Goal: Task Accomplishment & Management: Use online tool/utility

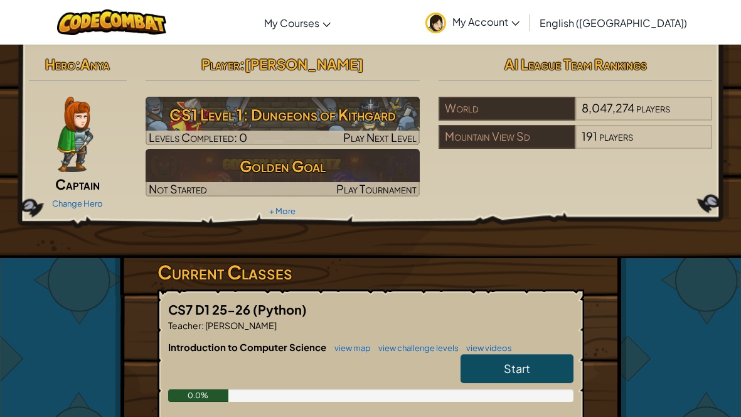
click at [534, 364] on link "Start" at bounding box center [517, 368] width 113 height 29
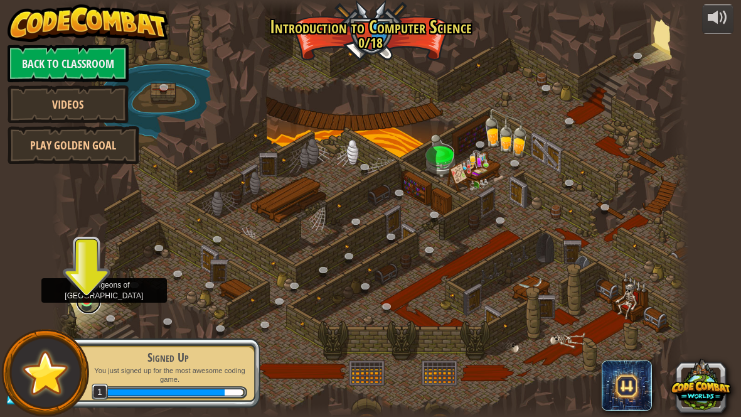
click at [80, 304] on link at bounding box center [88, 301] width 25 height 25
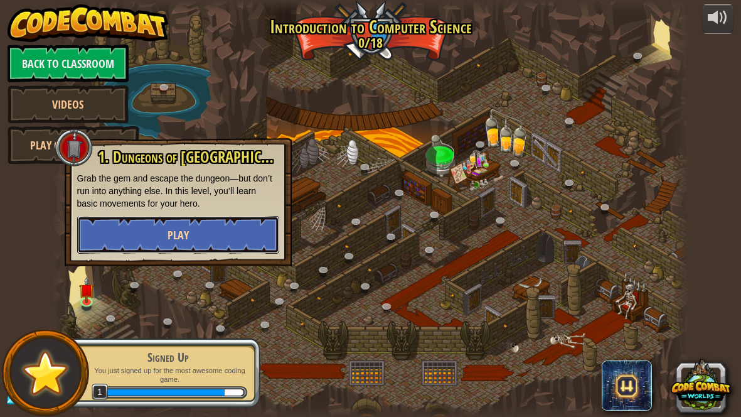
click at [207, 217] on button "Play" at bounding box center [178, 235] width 202 height 38
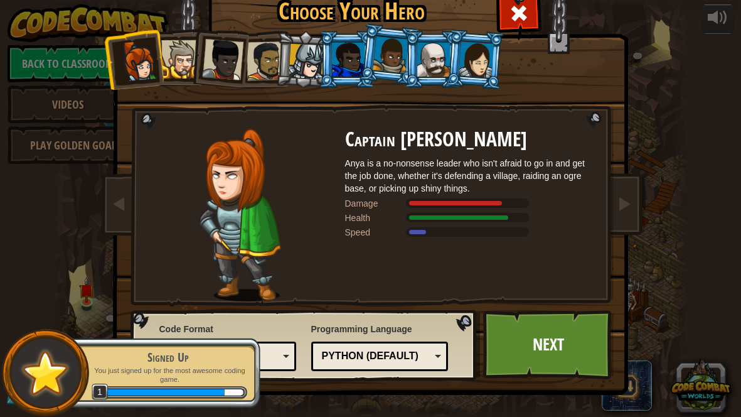
click at [248, 209] on img at bounding box center [240, 215] width 82 height 173
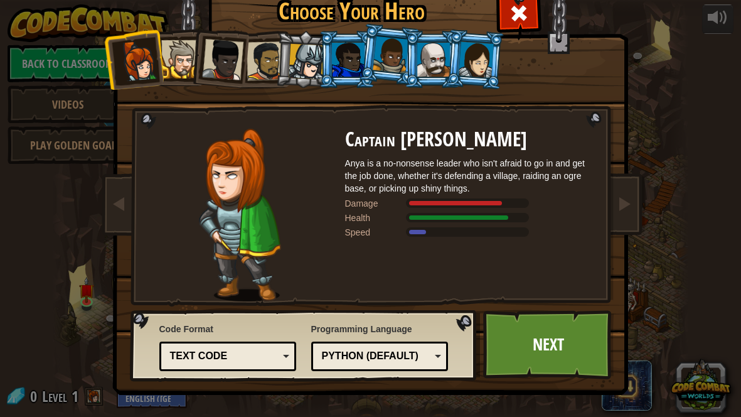
click at [478, 52] on div at bounding box center [476, 59] width 35 height 36
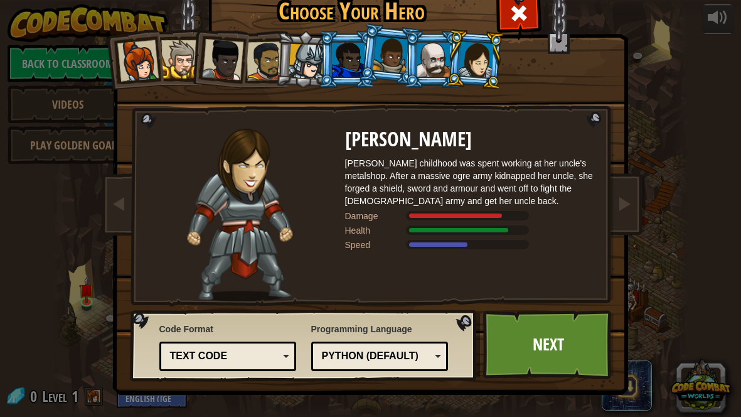
click at [428, 53] on div at bounding box center [433, 60] width 33 height 34
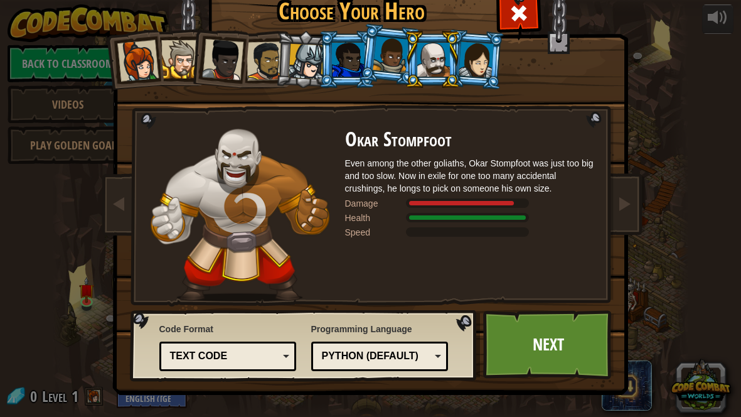
click at [401, 49] on div at bounding box center [391, 54] width 36 height 37
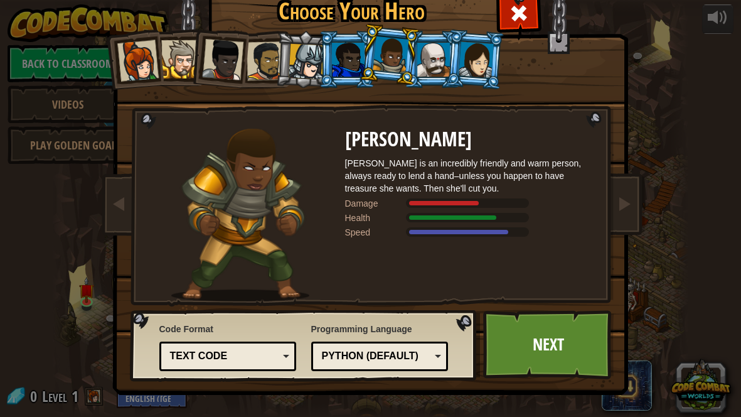
click at [304, 60] on div at bounding box center [307, 62] width 36 height 36
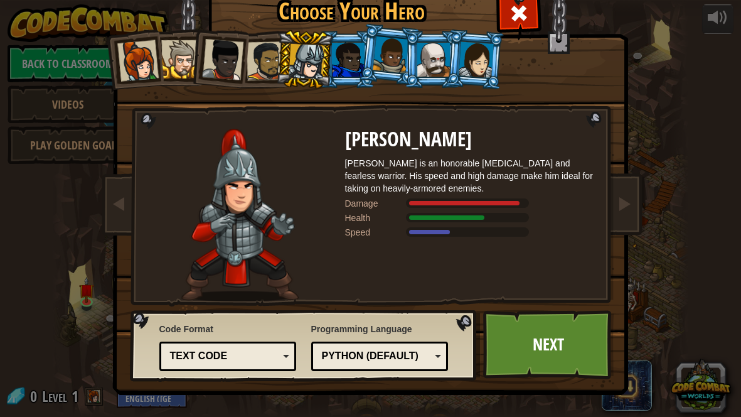
click at [359, 55] on div at bounding box center [348, 60] width 33 height 34
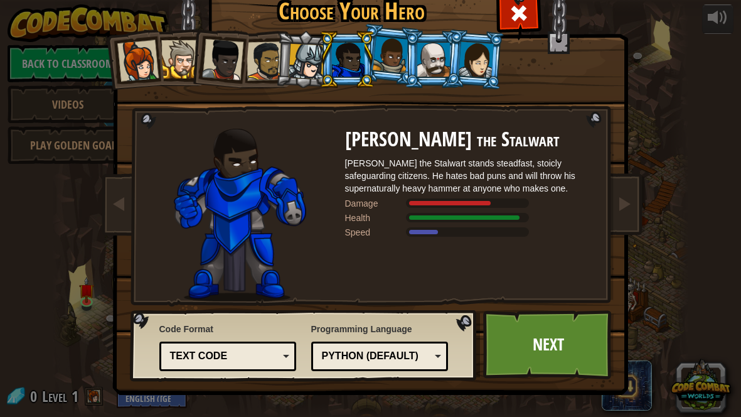
click at [394, 55] on div at bounding box center [391, 54] width 36 height 37
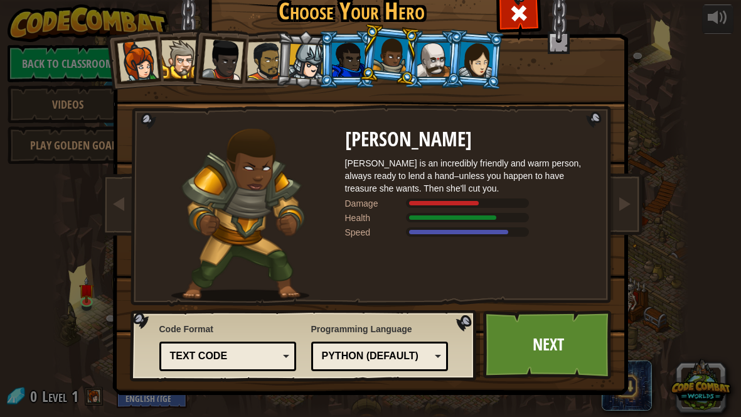
click at [181, 53] on div at bounding box center [180, 59] width 38 height 38
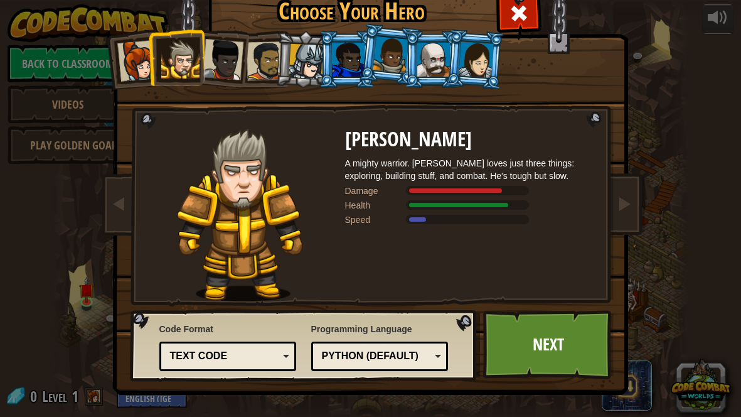
click at [217, 52] on div at bounding box center [222, 59] width 41 height 41
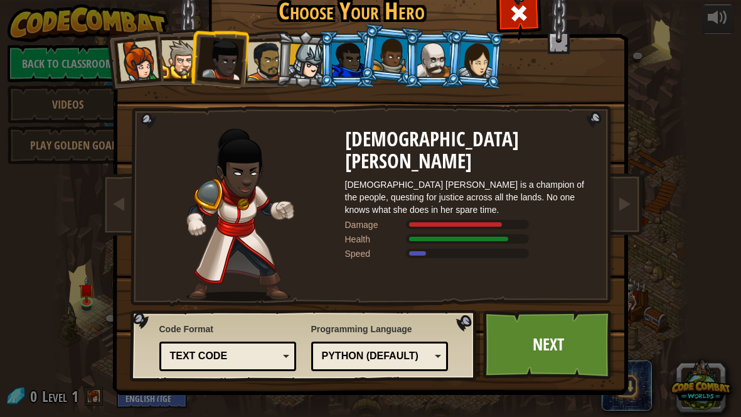
click at [254, 58] on div at bounding box center [265, 60] width 39 height 39
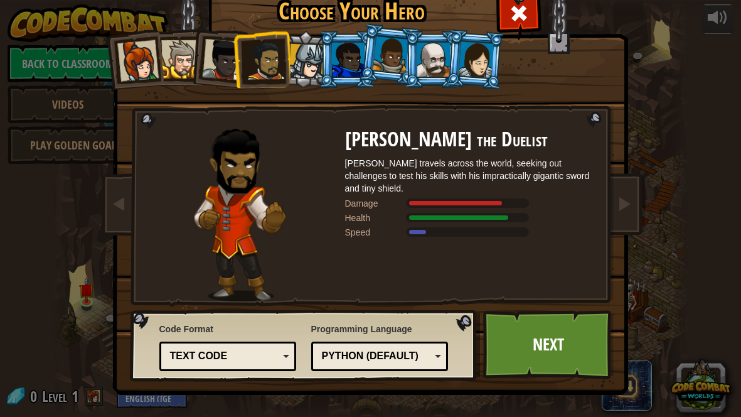
click at [221, 55] on div at bounding box center [222, 59] width 41 height 41
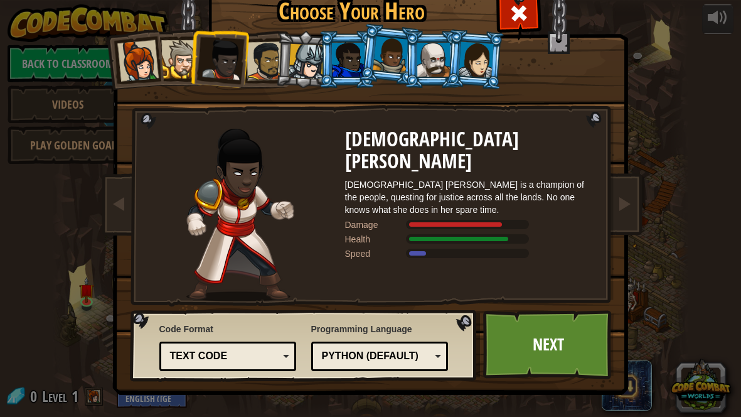
click at [146, 68] on div at bounding box center [137, 60] width 41 height 41
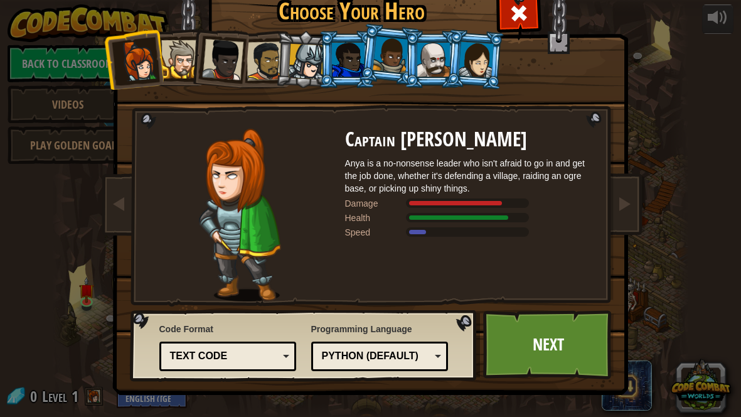
click at [187, 57] on div at bounding box center [180, 59] width 38 height 38
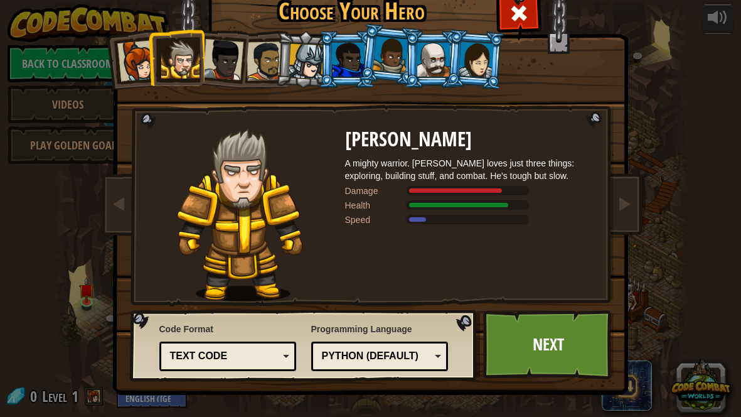
click at [239, 62] on div at bounding box center [222, 59] width 41 height 41
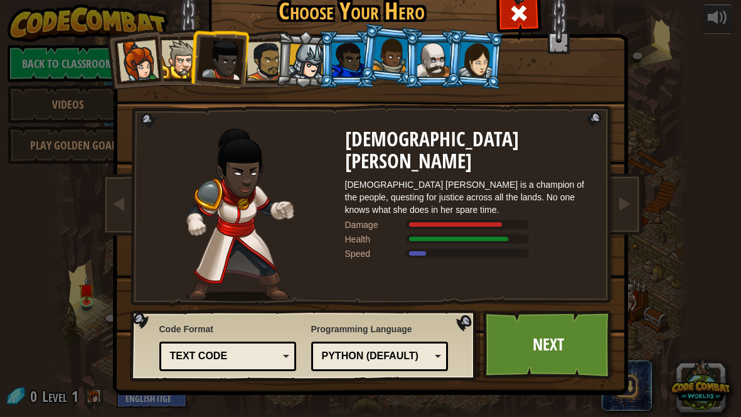
click at [465, 52] on div at bounding box center [476, 59] width 35 height 36
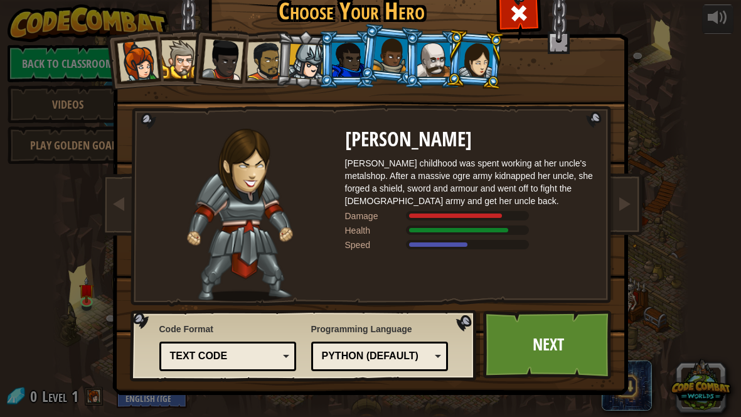
click at [296, 69] on div at bounding box center [307, 62] width 36 height 36
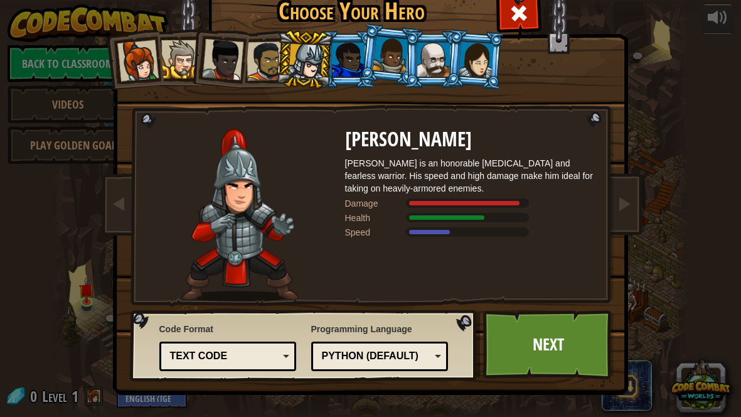
click at [139, 74] on div at bounding box center [137, 60] width 41 height 41
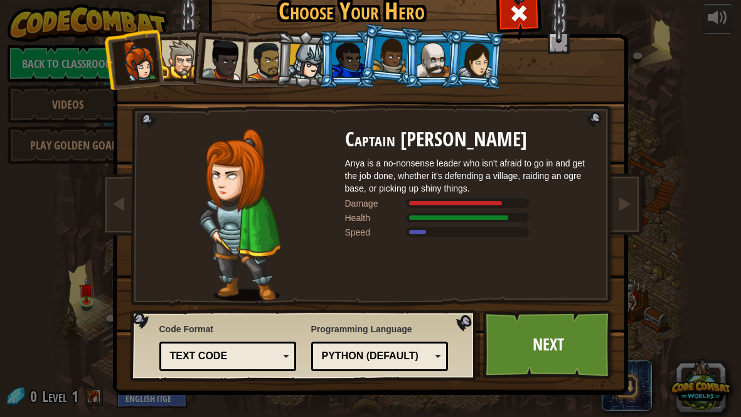
click at [466, 59] on div at bounding box center [476, 59] width 35 height 36
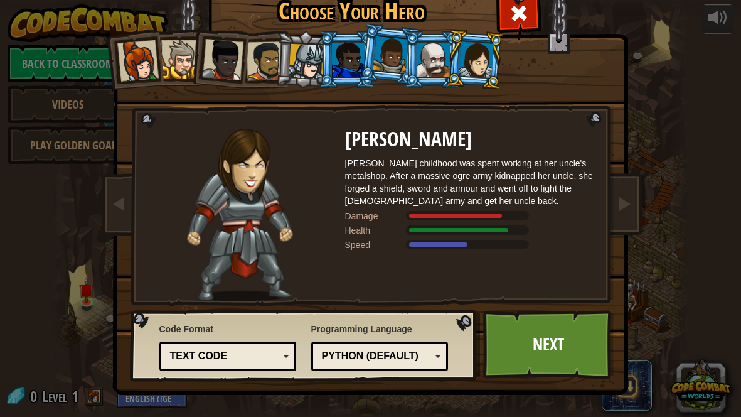
click at [299, 70] on div at bounding box center [307, 62] width 36 height 36
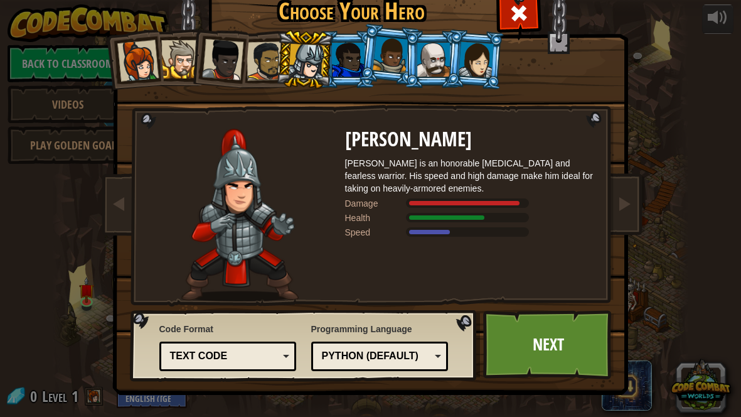
click at [141, 74] on div at bounding box center [137, 60] width 41 height 41
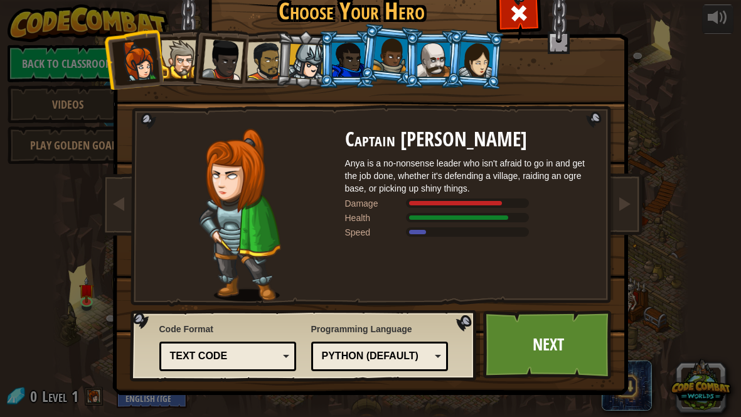
click at [217, 49] on div at bounding box center [222, 59] width 41 height 41
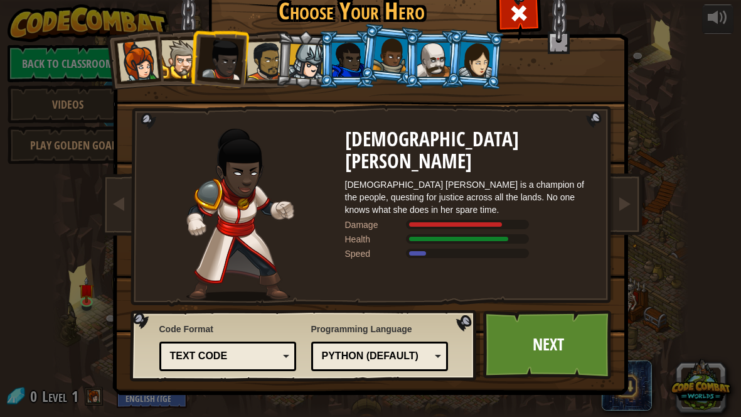
click at [130, 60] on div at bounding box center [137, 60] width 41 height 41
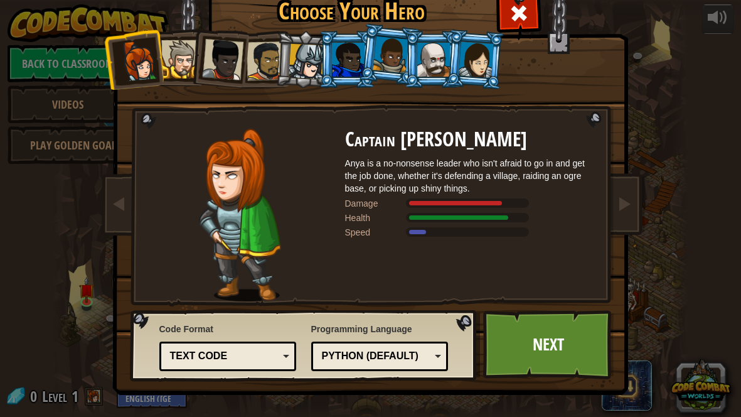
click at [477, 48] on div at bounding box center [476, 59] width 35 height 36
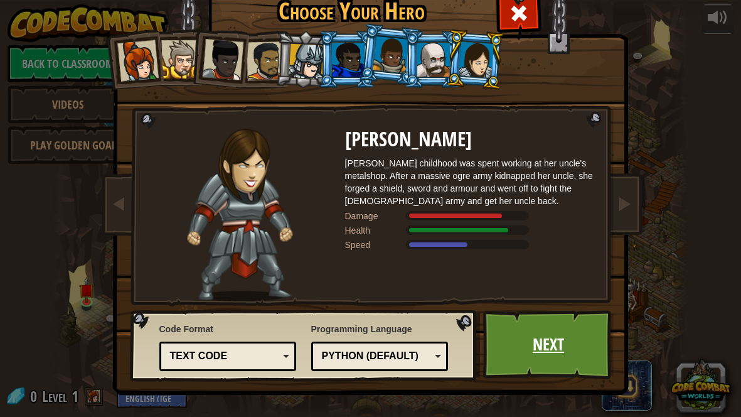
click at [569, 352] on link "Next" at bounding box center [548, 344] width 131 height 69
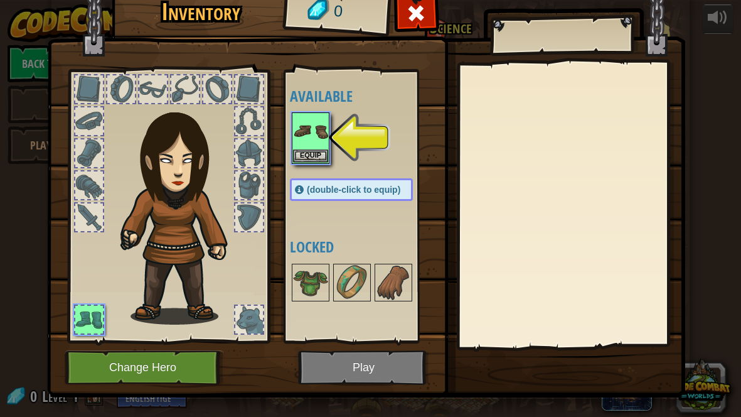
click at [74, 92] on div at bounding box center [89, 89] width 30 height 30
click at [301, 158] on button "Equip" at bounding box center [310, 155] width 35 height 13
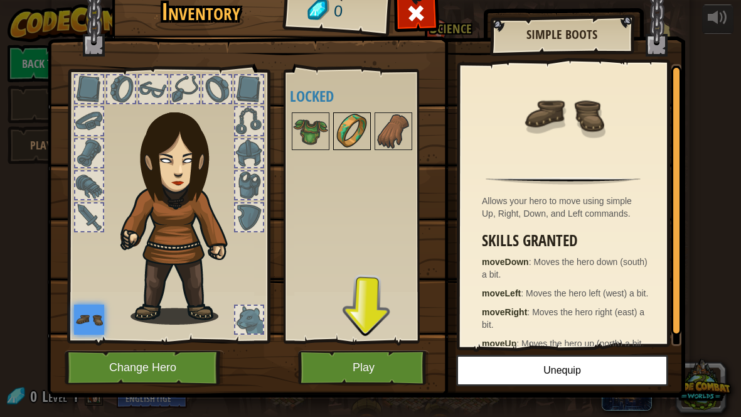
drag, startPoint x: 353, startPoint y: 137, endPoint x: 343, endPoint y: 144, distance: 11.3
click at [353, 137] on img at bounding box center [352, 131] width 35 height 35
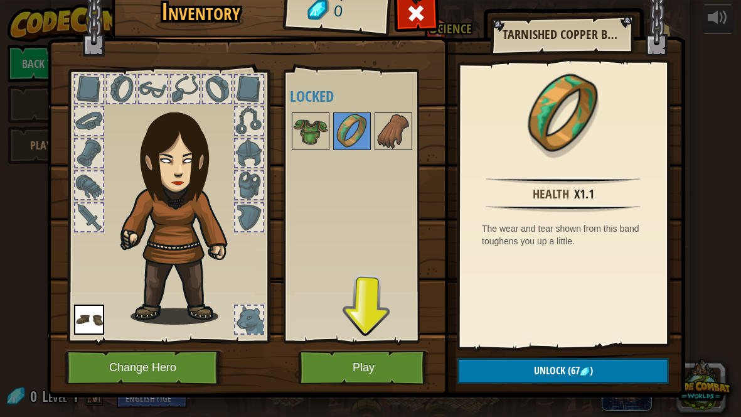
click at [290, 133] on div at bounding box center [364, 130] width 148 height 41
click at [83, 85] on div at bounding box center [89, 89] width 28 height 28
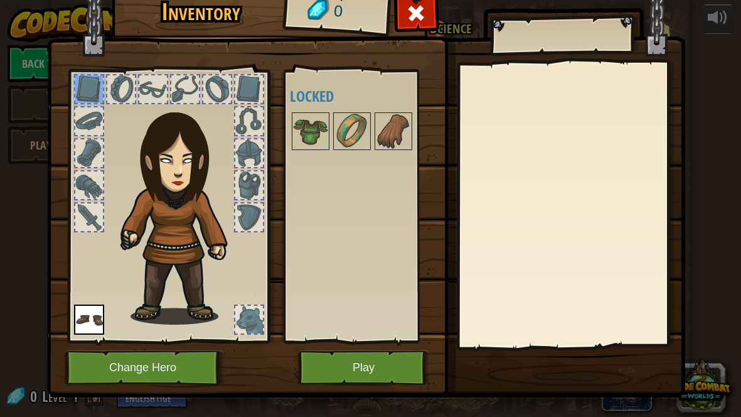
click at [90, 108] on div at bounding box center [89, 121] width 28 height 28
click at [86, 136] on div at bounding box center [89, 121] width 30 height 30
click at [85, 148] on div at bounding box center [89, 153] width 28 height 28
drag, startPoint x: 89, startPoint y: 171, endPoint x: 90, endPoint y: 183, distance: 11.9
click at [90, 180] on div at bounding box center [89, 185] width 28 height 28
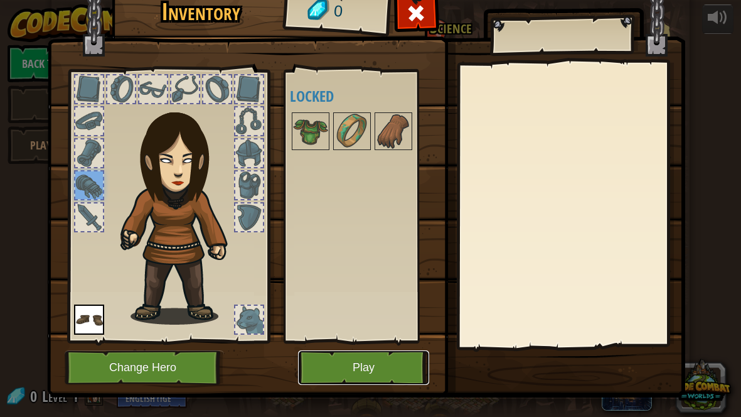
click at [311, 369] on button "Play" at bounding box center [363, 367] width 131 height 35
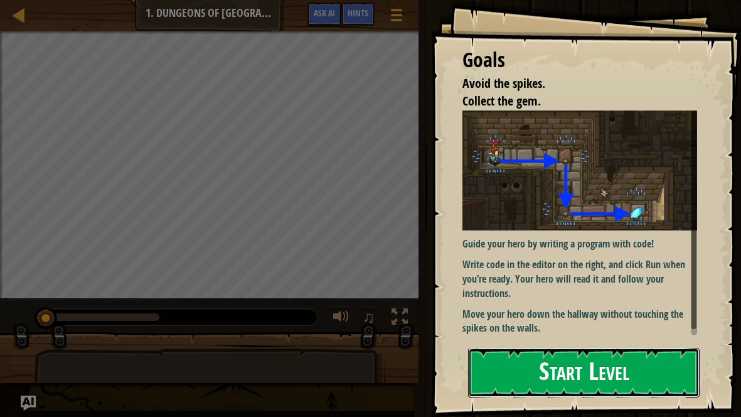
click at [560, 348] on button "Start Level" at bounding box center [584, 373] width 232 height 50
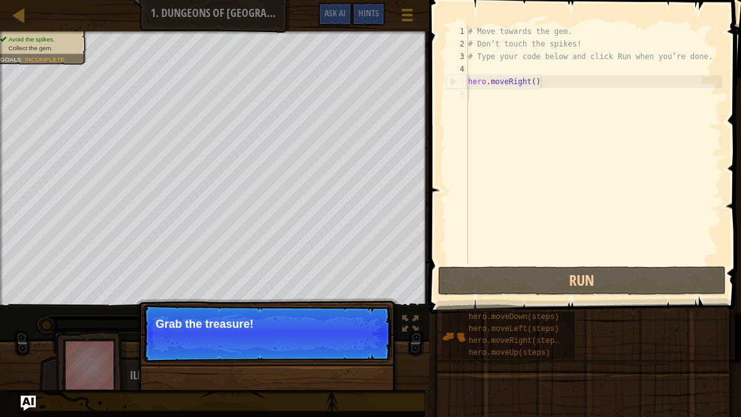
click at [526, 264] on span at bounding box center [587, 139] width 322 height 350
click at [362, 340] on button "Continue" at bounding box center [356, 341] width 52 height 16
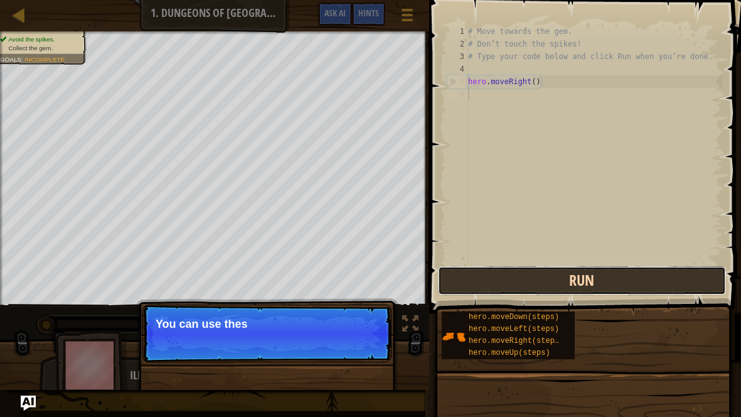
click at [482, 284] on button "Run" at bounding box center [582, 280] width 288 height 29
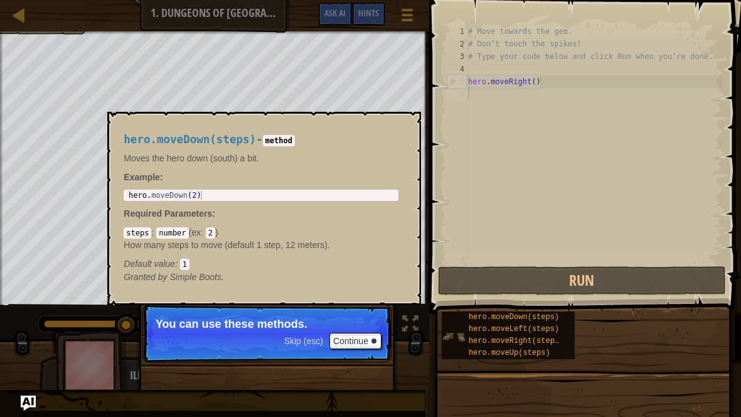
click at [462, 331] on img at bounding box center [454, 337] width 24 height 24
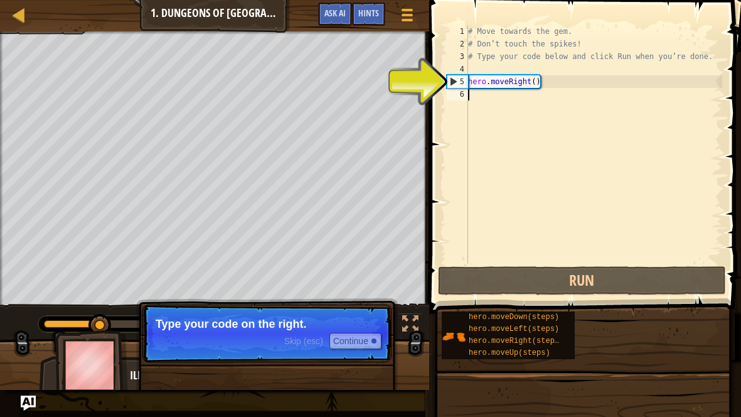
click at [490, 95] on div "# Move towards the gem. # Don’t touch the spikes! # Type your code below and cl…" at bounding box center [594, 157] width 257 height 264
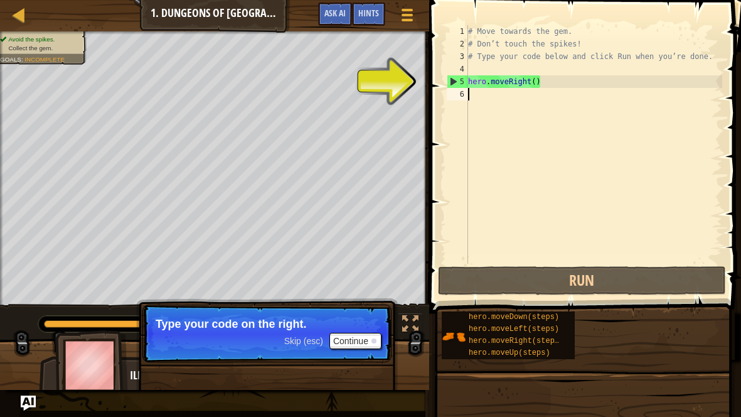
click at [490, 95] on div "# Move towards the gem. # Don’t touch the spikes! # Type your code below and cl…" at bounding box center [594, 157] width 257 height 264
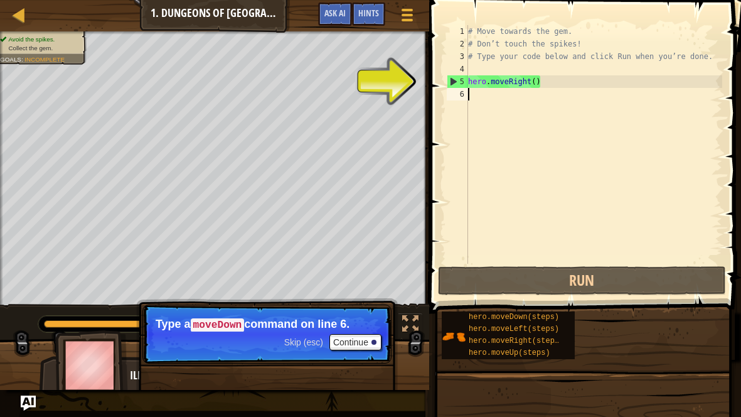
type textarea "n"
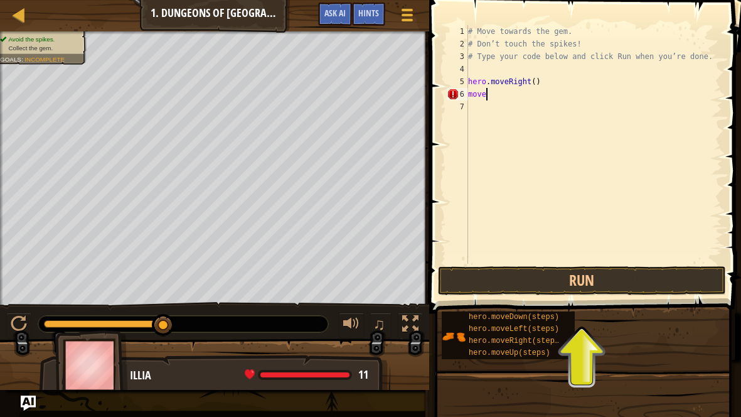
scroll to position [6, 1]
type textarea "m"
type textarea "hero.moveRight()"
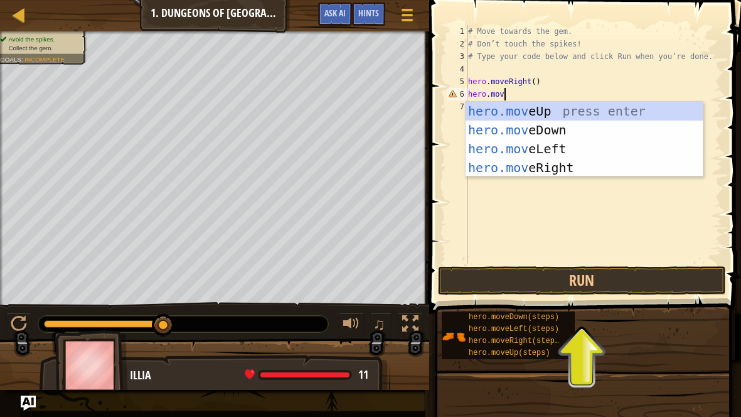
scroll to position [6, 3]
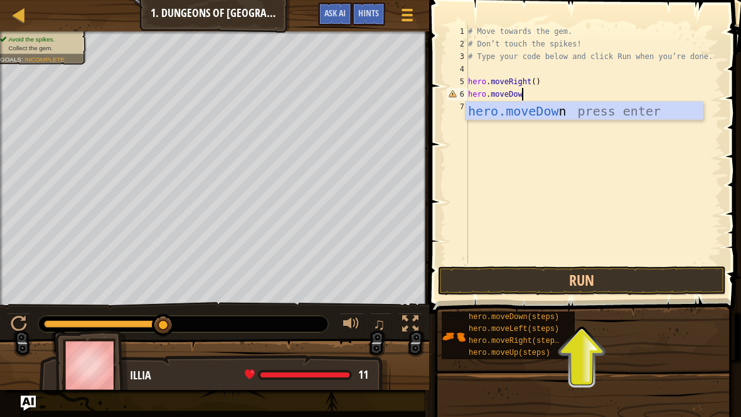
type textarea "hero.moveDown"
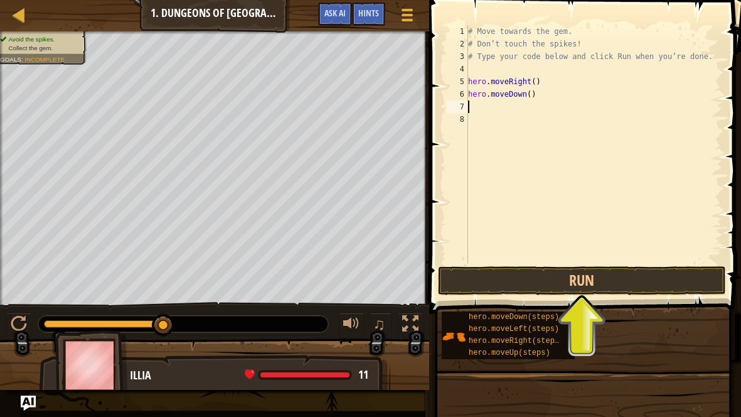
scroll to position [6, 0]
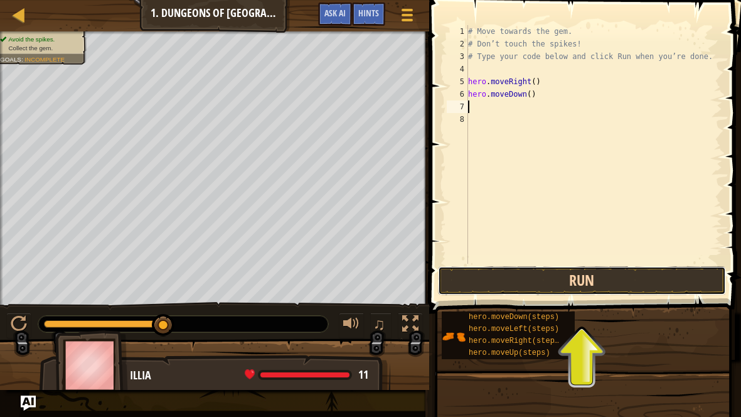
click at [563, 292] on button "Run" at bounding box center [582, 280] width 288 height 29
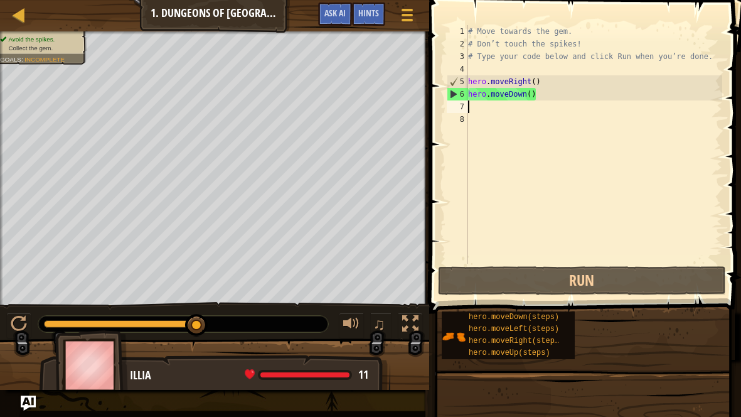
click at [518, 107] on div "# Move towards the gem. # Don’t touch the spikes! # Type your code below and cl…" at bounding box center [594, 157] width 257 height 264
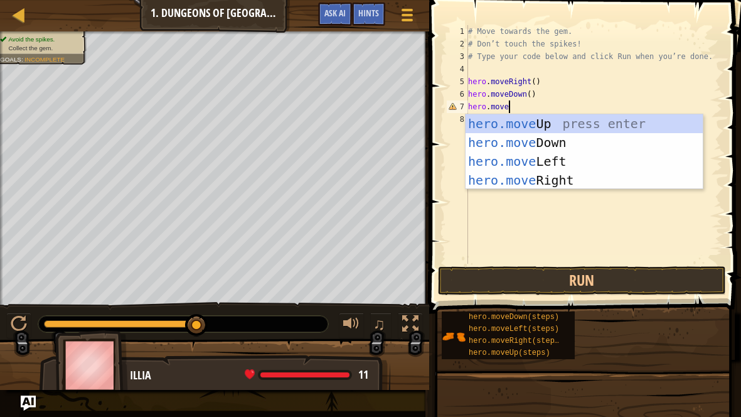
scroll to position [6, 3]
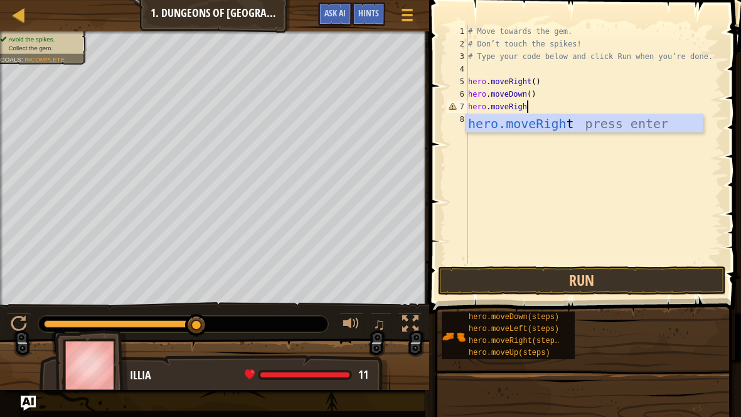
type textarea "hero.moveRight"
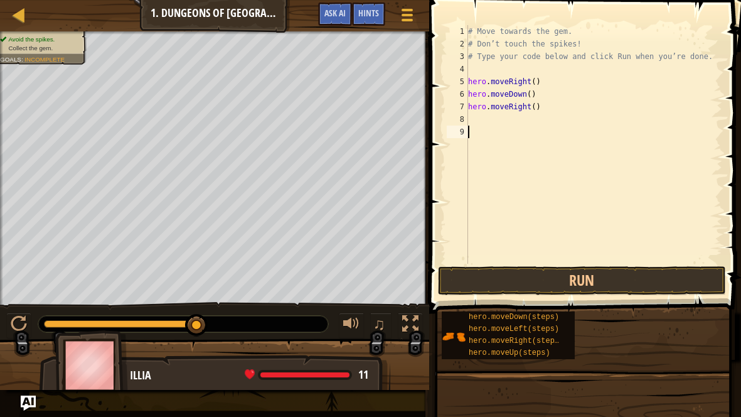
click at [567, 261] on div "# Move towards the gem. # Don’t touch the spikes! # Type your code below and cl…" at bounding box center [594, 157] width 257 height 264
click at [562, 277] on button "Run" at bounding box center [582, 280] width 288 height 29
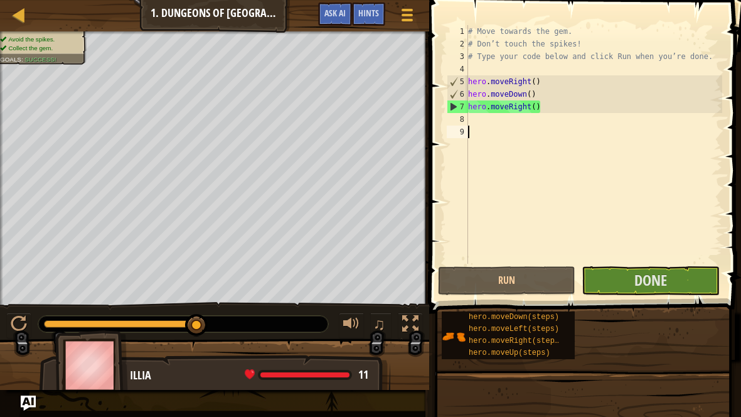
click at [660, 264] on span at bounding box center [587, 139] width 322 height 350
click at [661, 269] on button "Done" at bounding box center [650, 280] width 137 height 29
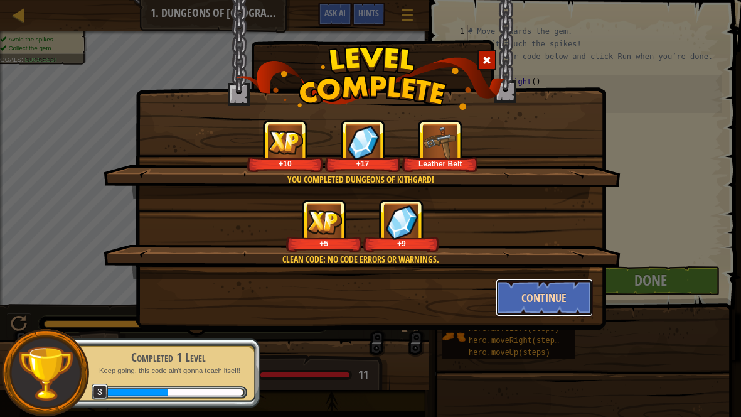
click at [537, 300] on button "Continue" at bounding box center [544, 298] width 97 height 38
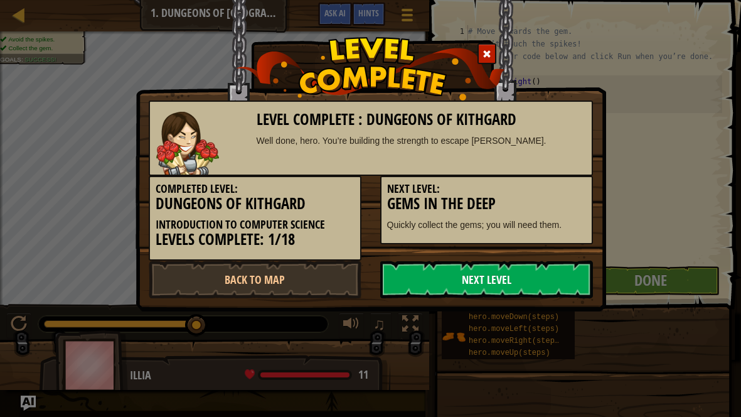
drag, startPoint x: 522, startPoint y: 250, endPoint x: 513, endPoint y: 261, distance: 13.8
click at [519, 254] on div "Completed Level: Dungeons of Kithgard Introduction to Computer Science Levels C…" at bounding box center [370, 218] width 463 height 85
click at [506, 279] on link "Next Level" at bounding box center [486, 280] width 213 height 38
click at [497, 277] on link "Next Level" at bounding box center [486, 280] width 213 height 38
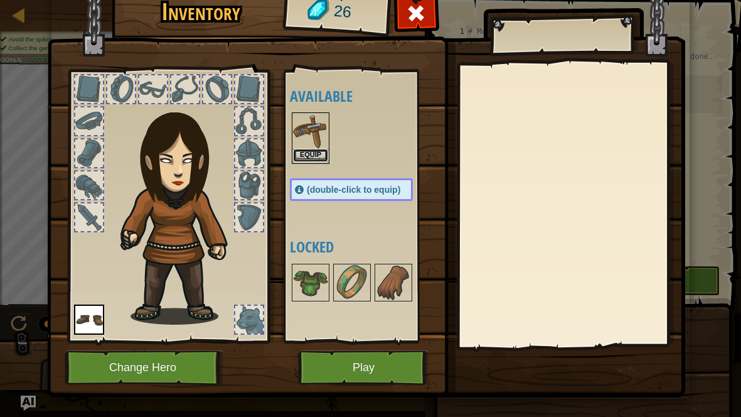
click at [298, 151] on button "Equip" at bounding box center [310, 155] width 35 height 13
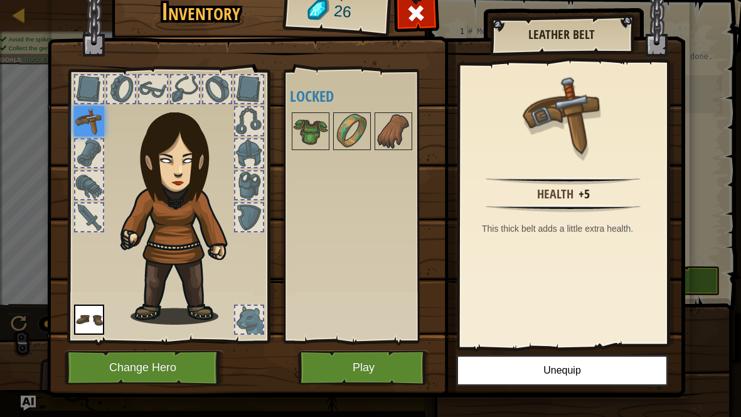
click at [91, 156] on div at bounding box center [89, 153] width 28 height 28
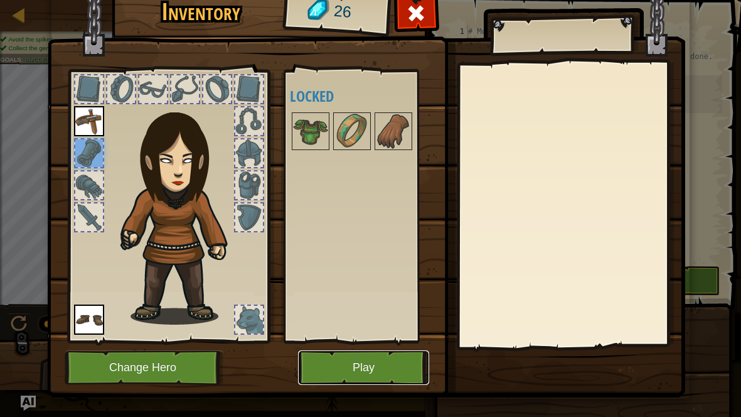
click at [343, 370] on button "Play" at bounding box center [363, 367] width 131 height 35
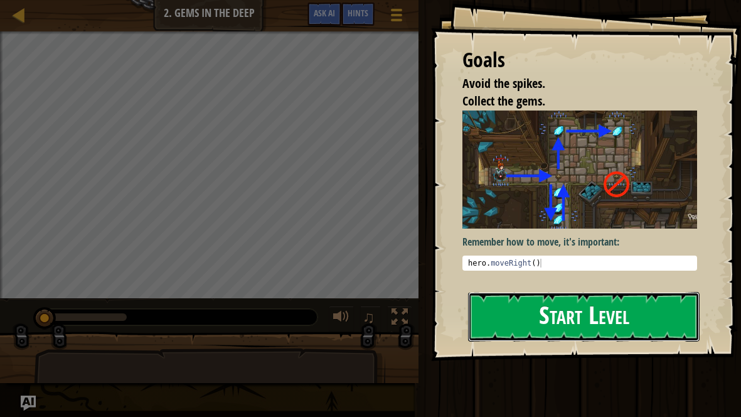
click at [592, 315] on button "Start Level" at bounding box center [584, 317] width 232 height 50
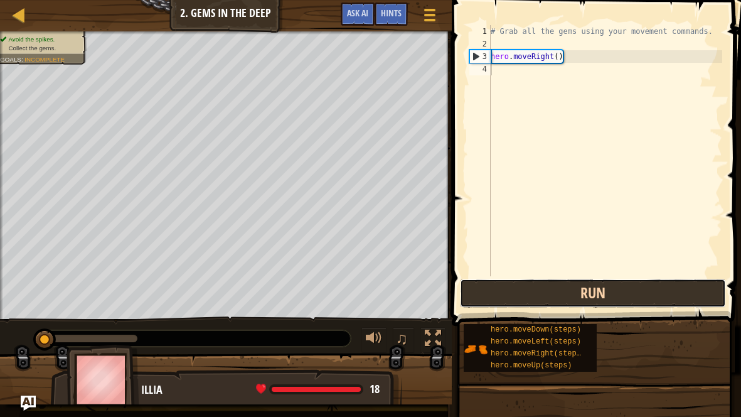
click at [585, 302] on button "Run" at bounding box center [593, 293] width 266 height 29
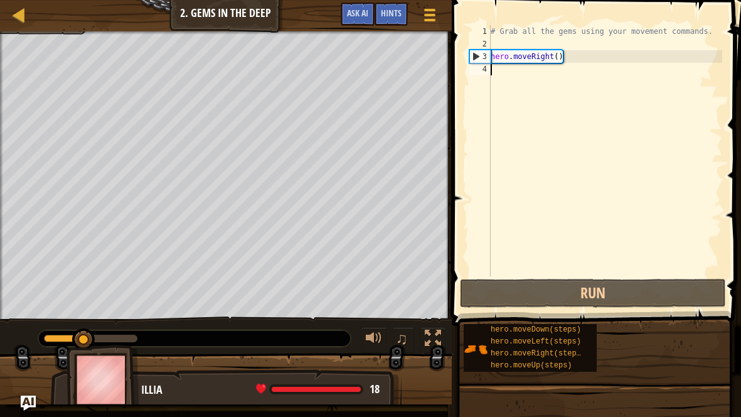
click at [499, 67] on div "# Grab all the gems using your movement commands. hero . moveRight ( )" at bounding box center [605, 163] width 234 height 276
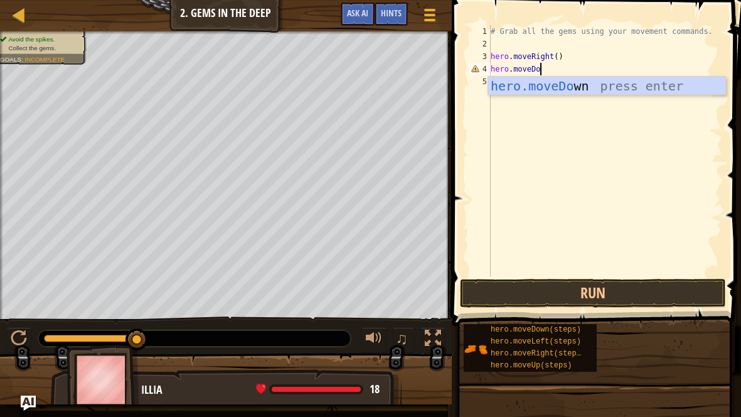
scroll to position [6, 4]
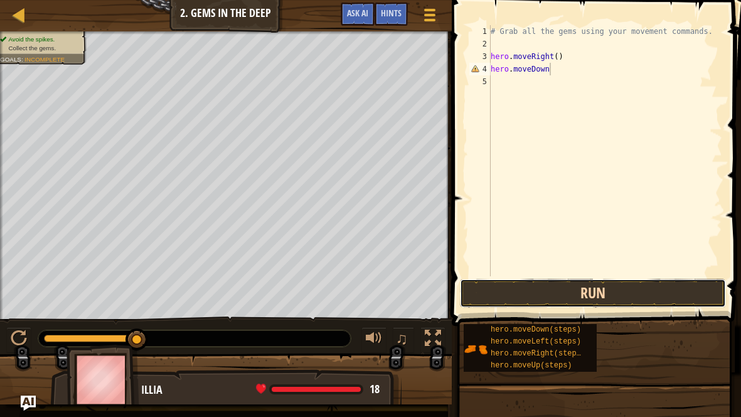
click at [600, 288] on button "Run" at bounding box center [593, 293] width 266 height 29
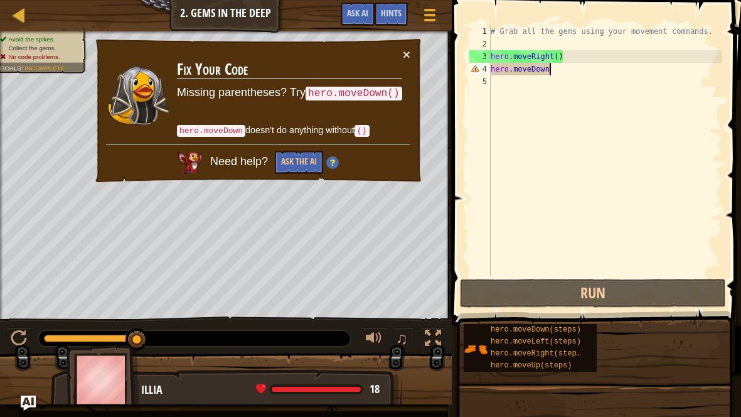
click at [551, 80] on div "# Grab all the gems using your movement commands. hero . moveRight ( ) hero . […" at bounding box center [605, 163] width 234 height 276
click at [555, 72] on div "# Grab all the gems using your movement commands. hero . moveRight ( ) hero . […" at bounding box center [605, 150] width 234 height 251
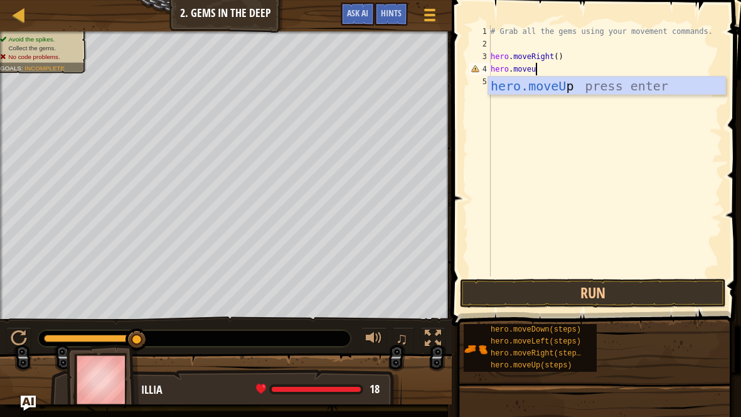
scroll to position [6, 3]
type textarea "hero.moveup"
click at [608, 289] on button "Run" at bounding box center [593, 293] width 266 height 29
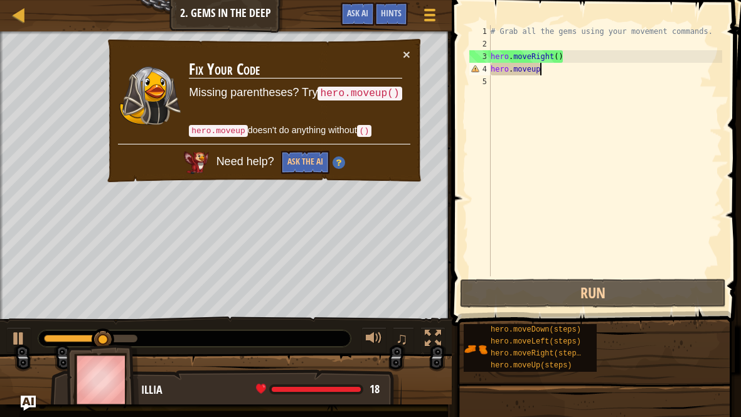
click at [549, 69] on div "# Grab all the gems using your movement commands. hero . moveRight ( ) hero . m…" at bounding box center [605, 163] width 234 height 276
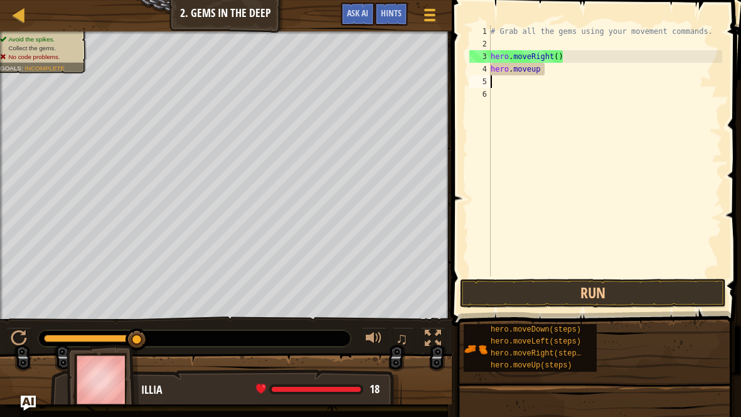
scroll to position [6, 0]
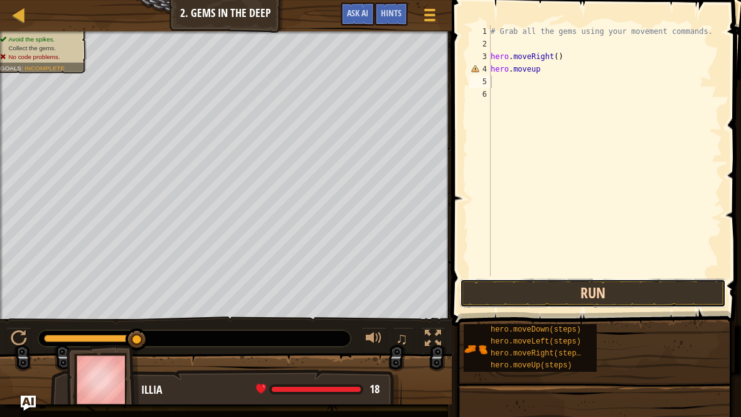
click at [521, 299] on button "Run" at bounding box center [593, 293] width 266 height 29
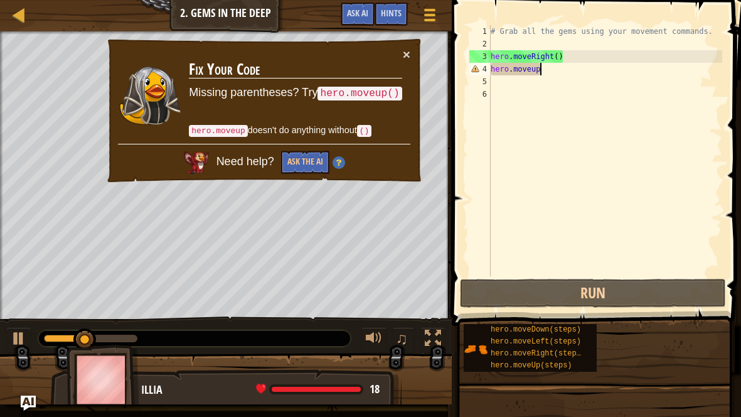
click at [541, 75] on div "# Grab all the gems using your movement commands. hero . moveRight ( ) hero . m…" at bounding box center [605, 163] width 234 height 276
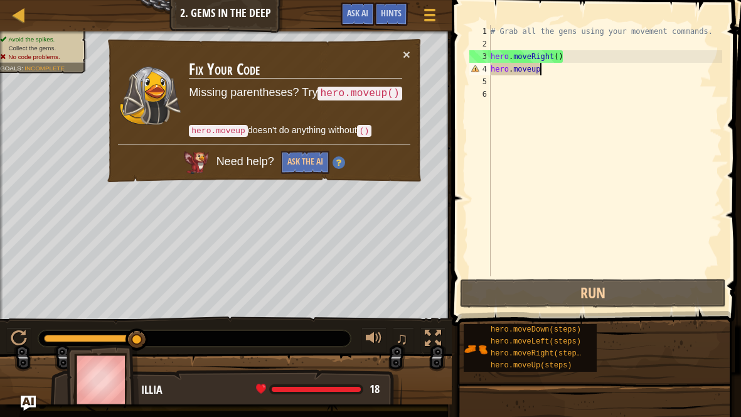
scroll to position [6, 4]
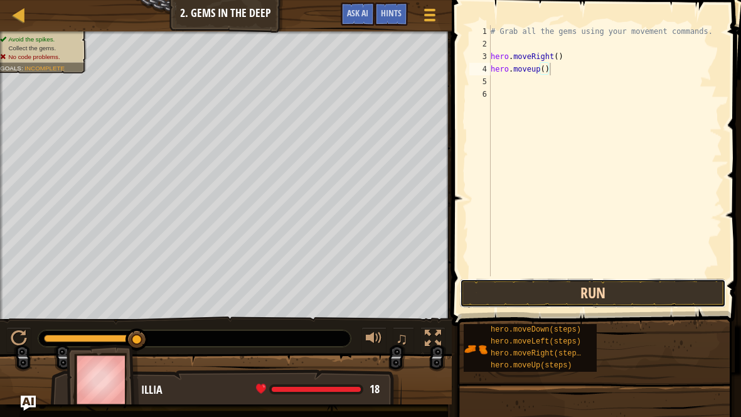
click at [510, 294] on button "Run" at bounding box center [593, 293] width 266 height 29
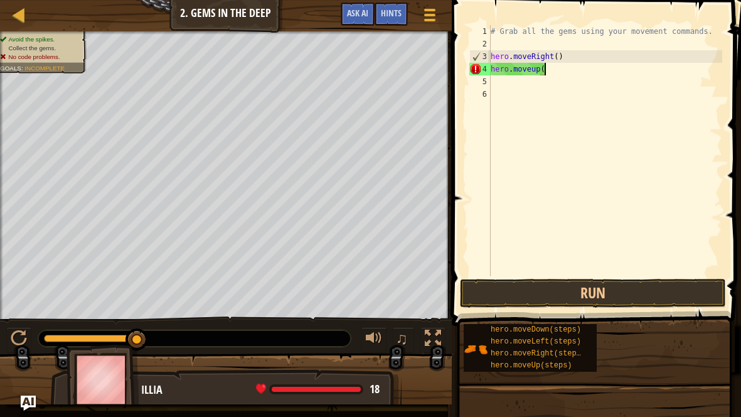
scroll to position [6, 2]
type textarea "h"
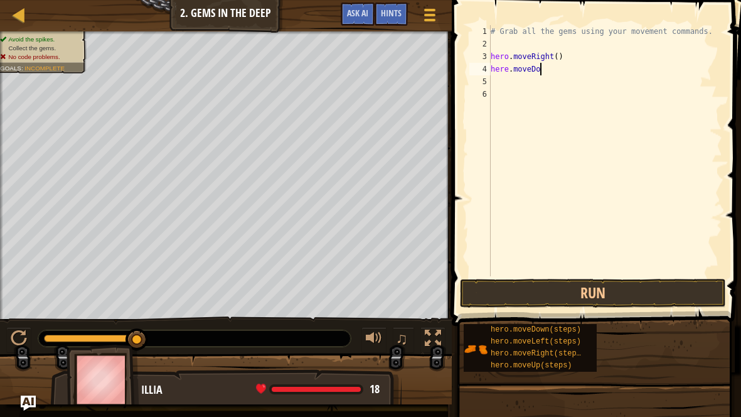
scroll to position [6, 4]
type textarea "here.moveDown()"
type textarea "hero.moveup()"
click at [591, 288] on button "Run" at bounding box center [593, 293] width 266 height 29
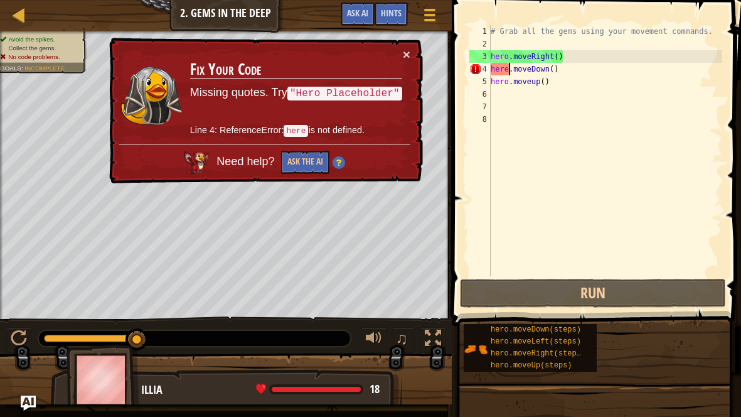
click at [510, 68] on div "# Grab all the gems using your movement commands. hero . moveRight ( ) here . m…" at bounding box center [605, 163] width 234 height 276
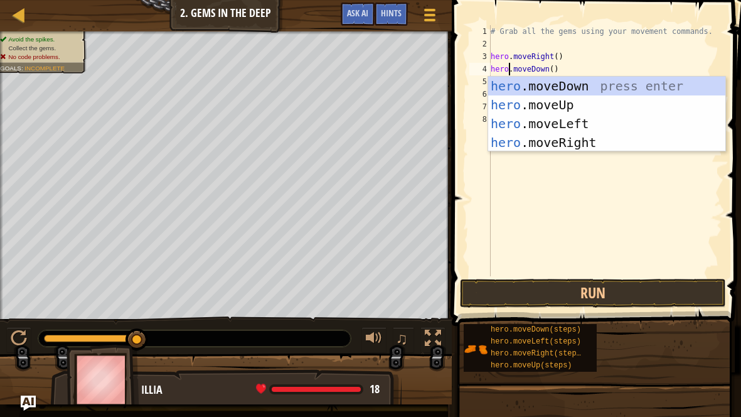
scroll to position [6, 1]
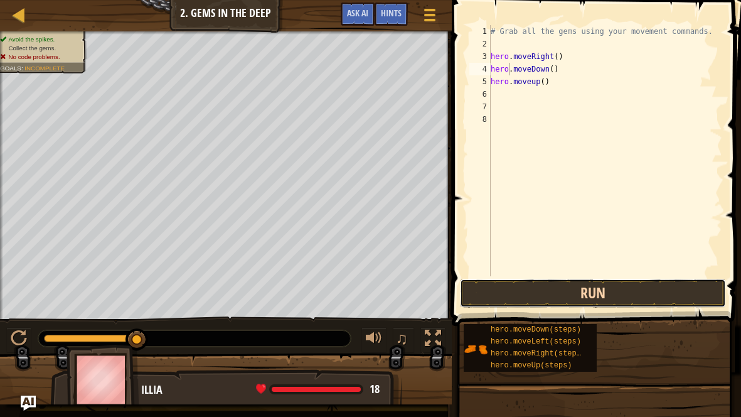
click at [544, 304] on button "Run" at bounding box center [593, 293] width 266 height 29
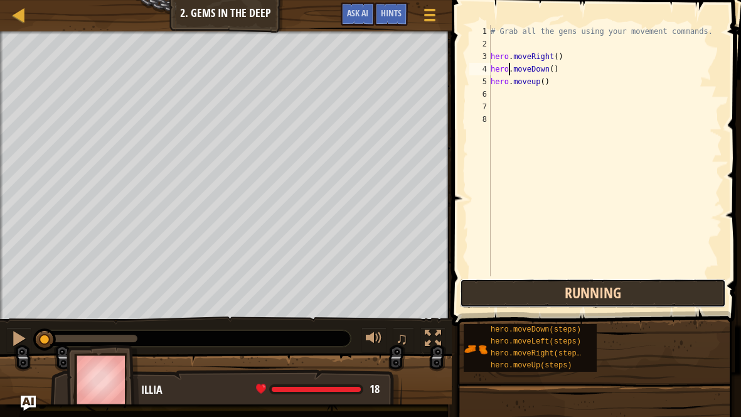
click at [542, 295] on button "Running" at bounding box center [593, 293] width 266 height 29
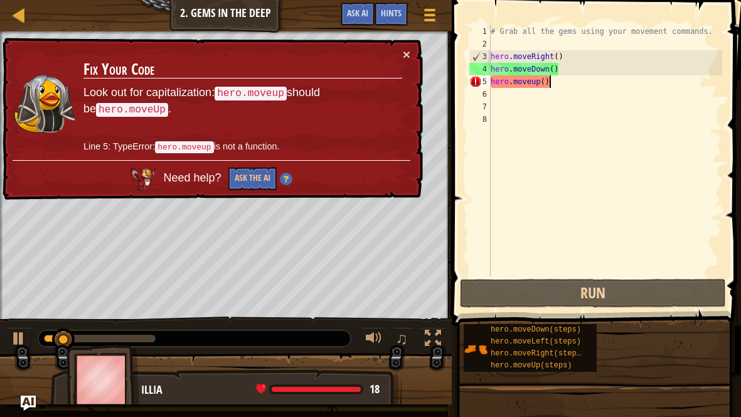
click at [612, 79] on div "# Grab all the gems using your movement commands. hero . moveRight ( ) hero . m…" at bounding box center [605, 163] width 234 height 276
type textarea "hero.moveup()"
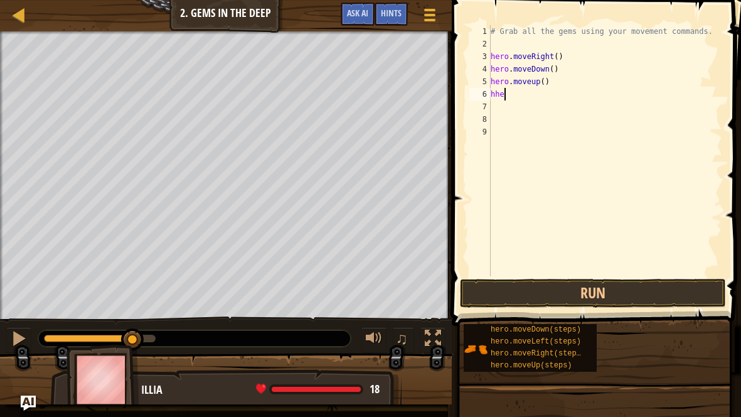
type textarea "h"
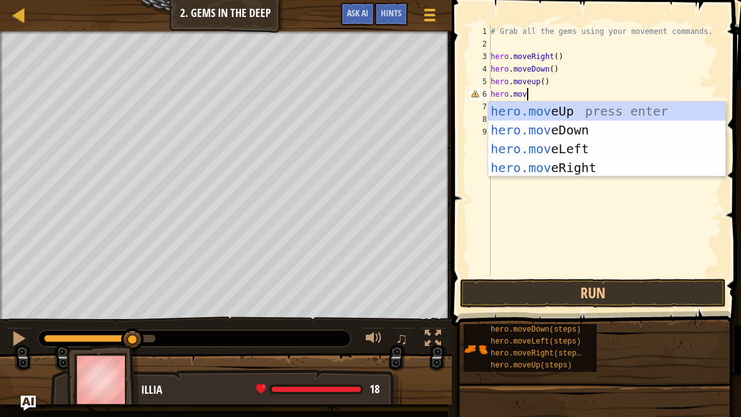
scroll to position [6, 3]
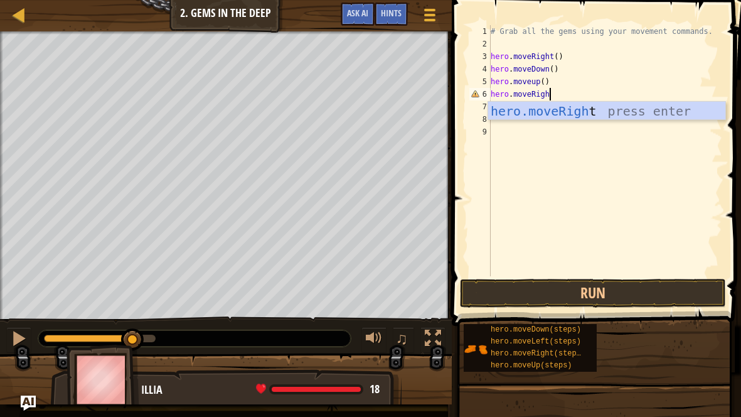
type textarea "hero.moveRight"
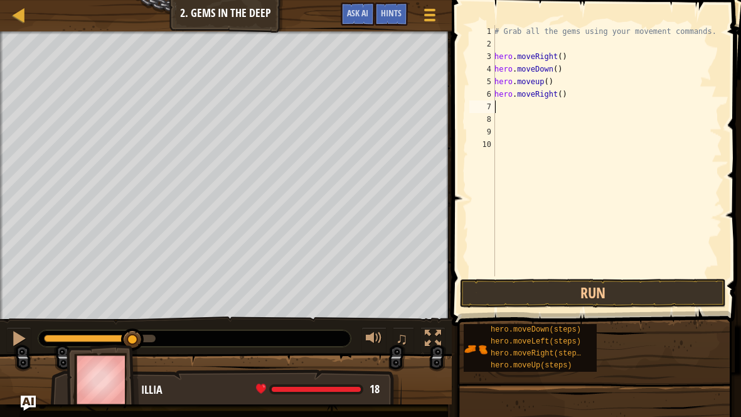
scroll to position [6, 0]
click at [584, 296] on button "Run" at bounding box center [593, 293] width 266 height 29
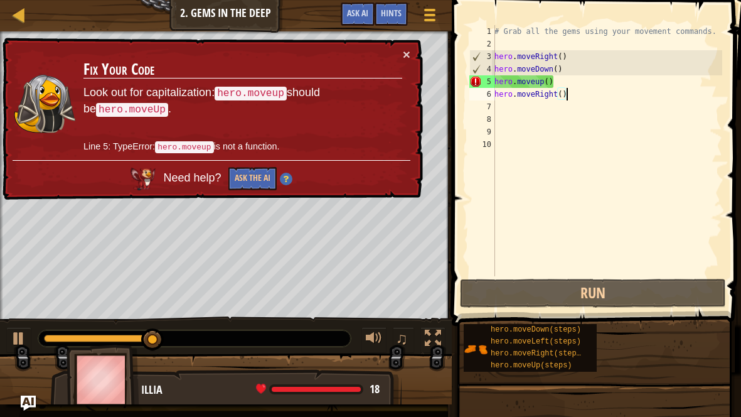
click at [587, 92] on div "# Grab all the gems using your movement commands. hero . moveRight ( ) hero . m…" at bounding box center [607, 163] width 230 height 276
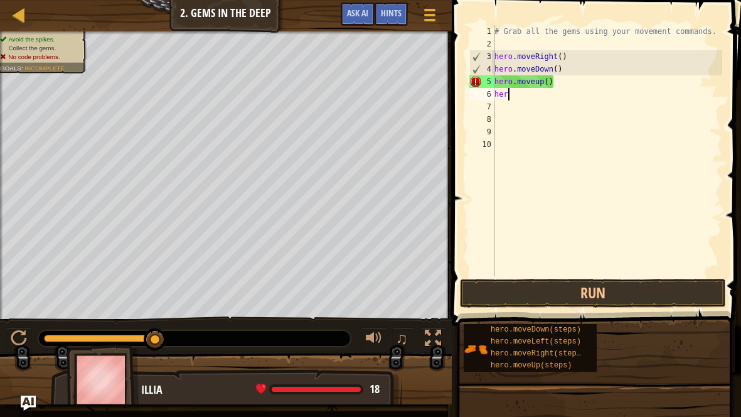
type textarea "h"
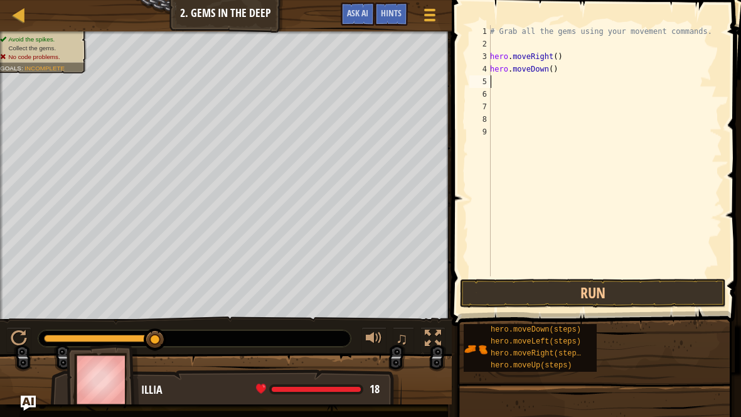
click at [527, 127] on div "# Grab all the gems using your movement commands. hero . moveRight ( ) hero . m…" at bounding box center [605, 163] width 235 height 276
click at [645, 303] on button "Run" at bounding box center [593, 293] width 266 height 29
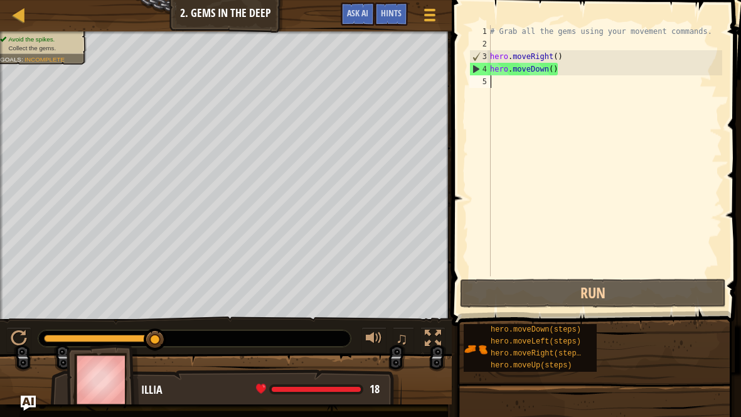
click at [519, 274] on div "# Grab all the gems using your movement commands. hero . moveRight ( ) hero . m…" at bounding box center [605, 163] width 235 height 276
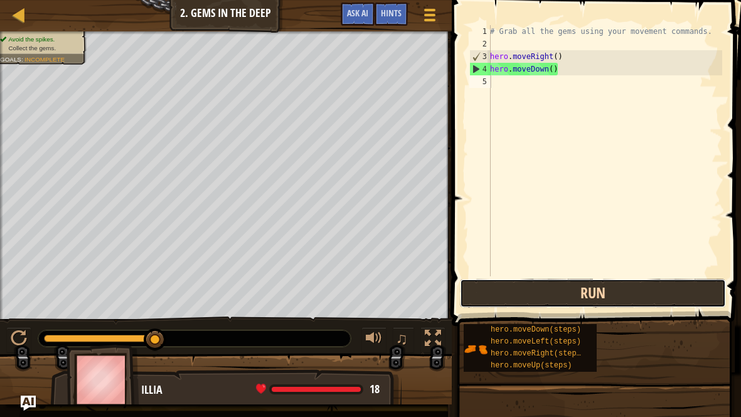
click at [522, 279] on button "Run" at bounding box center [593, 293] width 266 height 29
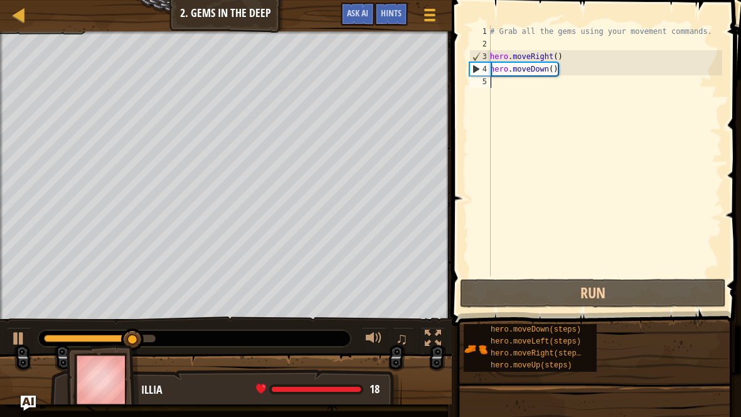
click at [552, 79] on div "# Grab all the gems using your movement commands. hero . moveRight ( ) hero . m…" at bounding box center [605, 163] width 235 height 276
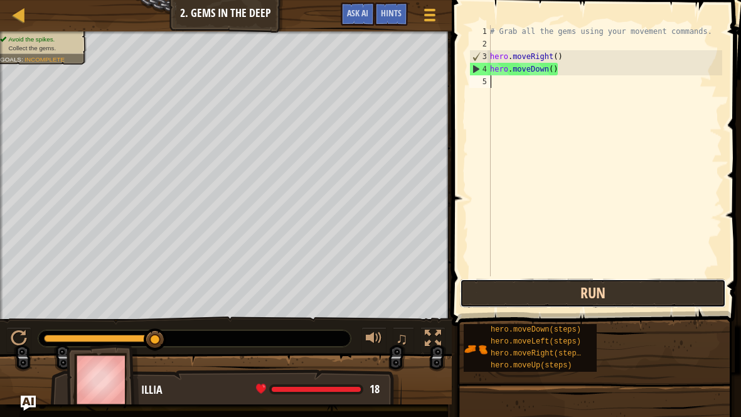
click at [591, 288] on button "Run" at bounding box center [593, 293] width 266 height 29
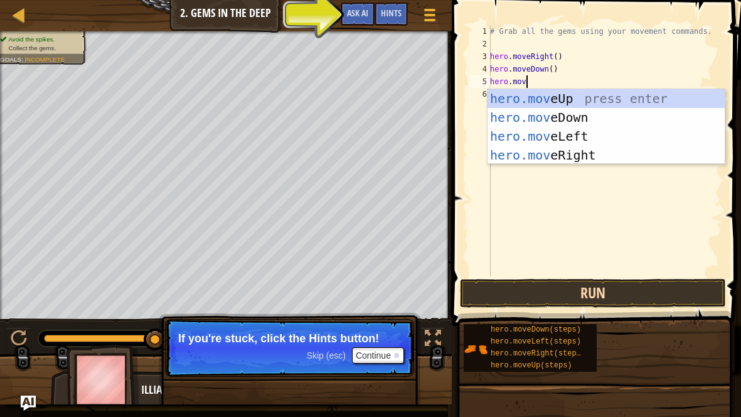
scroll to position [6, 3]
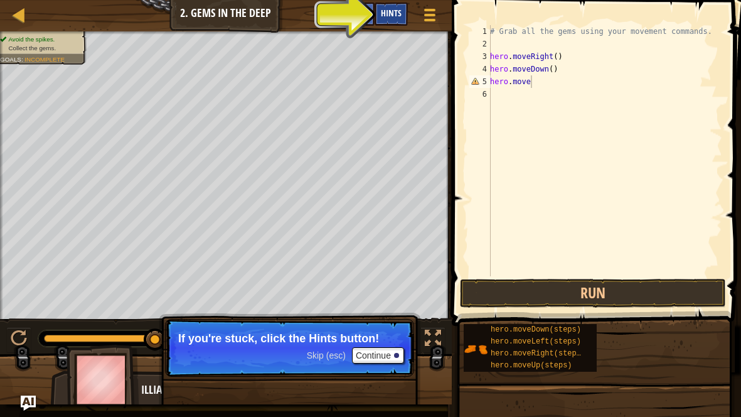
click at [379, 14] on div "Hints" at bounding box center [391, 14] width 33 height 23
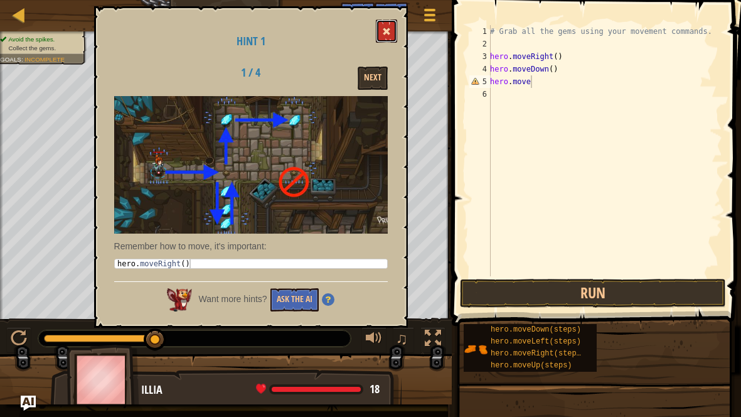
click at [393, 33] on button at bounding box center [386, 30] width 21 height 23
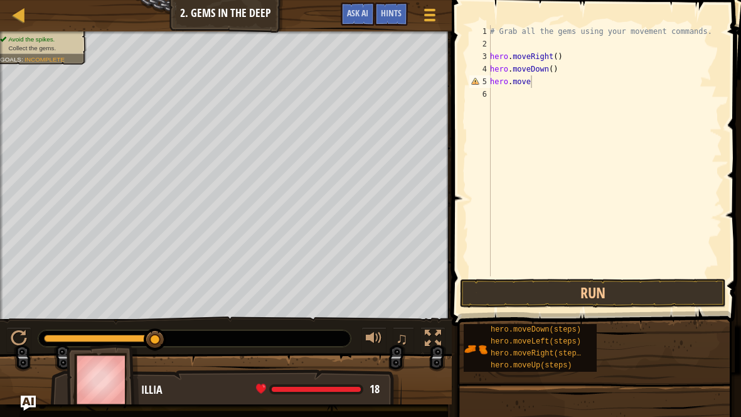
click at [534, 79] on div "# Grab all the gems using your movement commands. hero . moveRight ( ) hero . m…" at bounding box center [605, 163] width 235 height 276
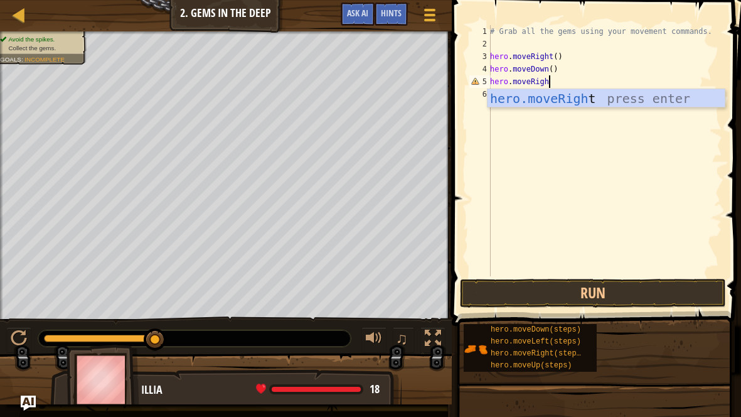
type textarea "hero.moveRight"
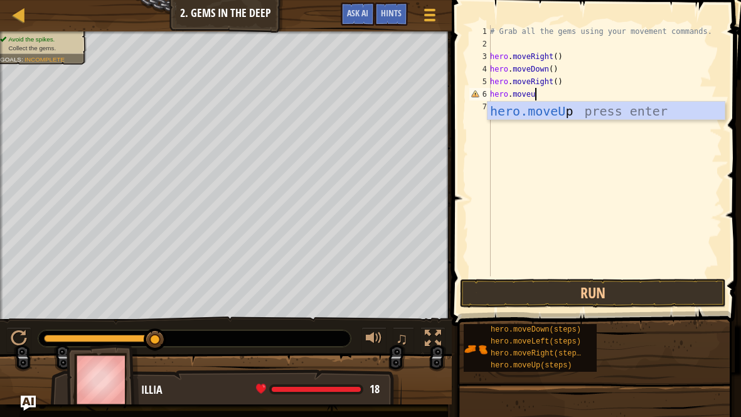
type textarea "hero.moveup"
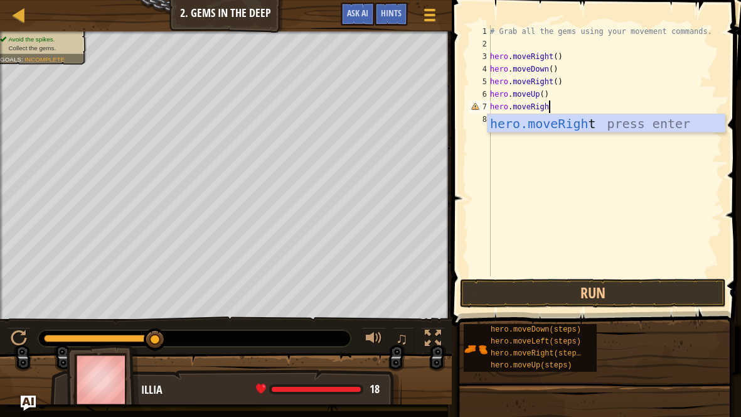
type textarea "hero.moveRight"
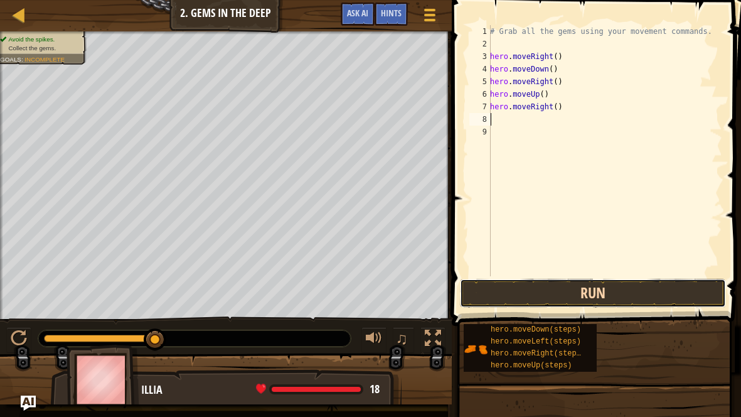
click at [560, 294] on button "Run" at bounding box center [593, 293] width 266 height 29
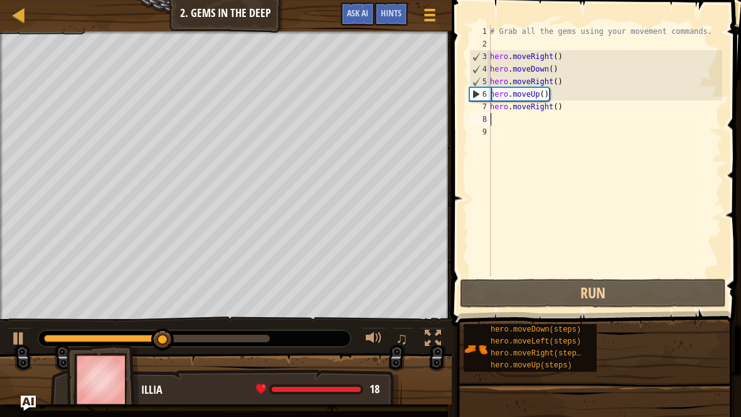
click at [555, 92] on div "# Grab all the gems using your movement commands. hero . moveRight ( ) hero . m…" at bounding box center [605, 163] width 235 height 276
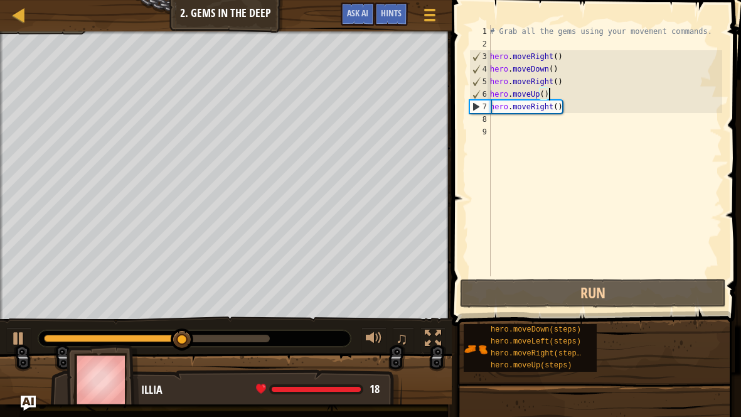
click at [567, 85] on div "# Grab all the gems using your movement commands. hero . moveRight ( ) hero . m…" at bounding box center [605, 163] width 235 height 276
type textarea "hero.moveRight()"
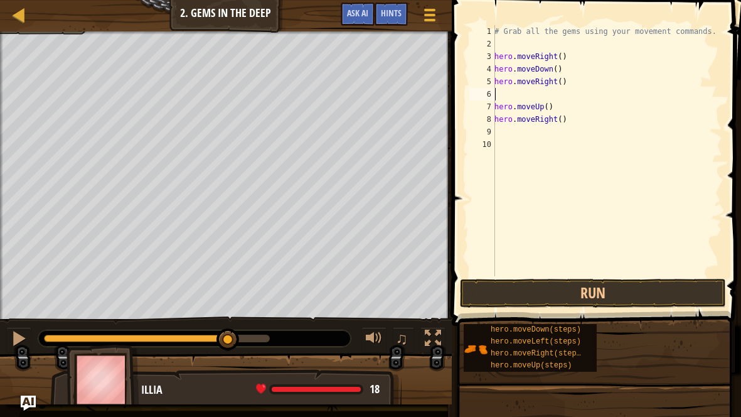
click at [509, 100] on div "# Grab all the gems using your movement commands. hero . moveRight ( ) hero . m…" at bounding box center [607, 163] width 230 height 276
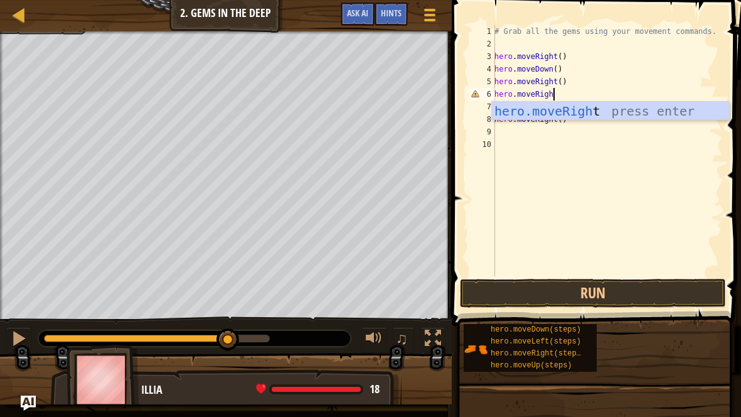
scroll to position [6, 4]
type textarea "hero.moveRight"
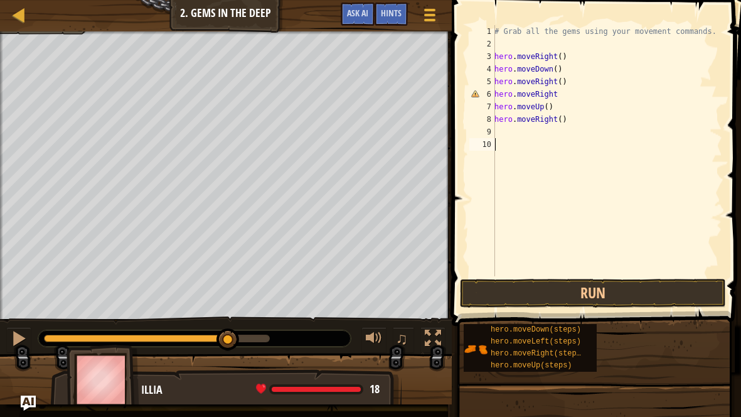
click at [510, 155] on div "# Grab all the gems using your movement commands. hero . moveRight ( ) hero . m…" at bounding box center [607, 163] width 230 height 276
click at [521, 294] on button "Run" at bounding box center [593, 293] width 266 height 29
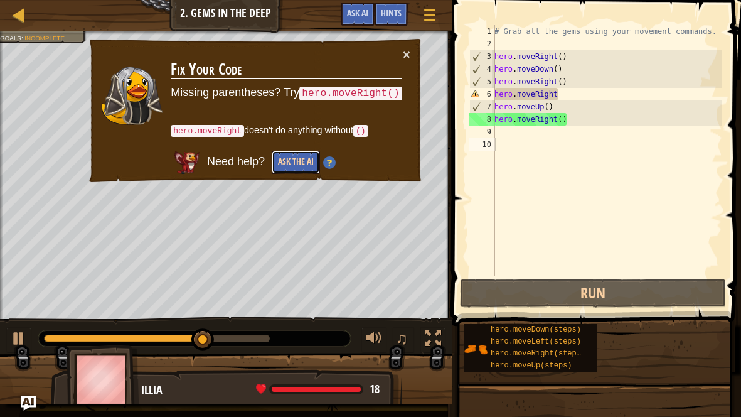
click at [302, 156] on button "Ask the AI" at bounding box center [296, 162] width 48 height 23
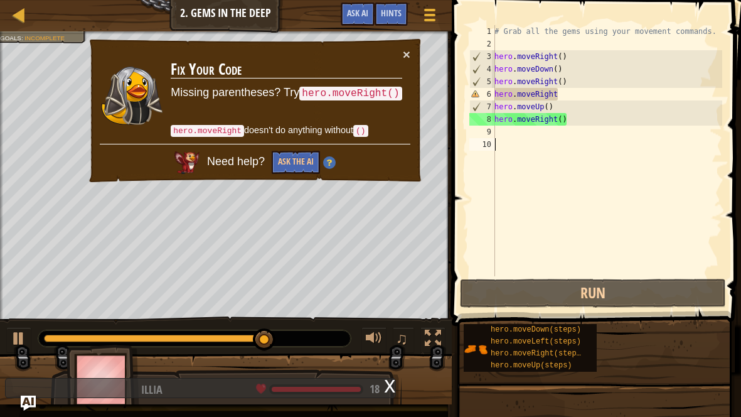
click at [402, 53] on td "Fix Your Code Missing parentheses? Try hero.moveRight() hero.moveRight doesn't …" at bounding box center [286, 96] width 233 height 96
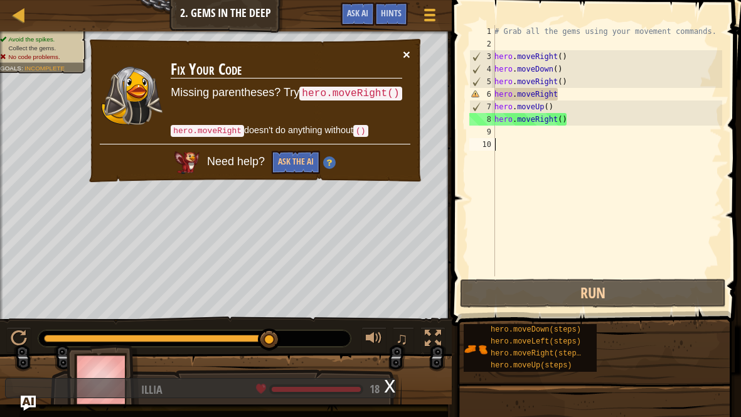
click at [407, 51] on button "×" at bounding box center [407, 54] width 8 height 13
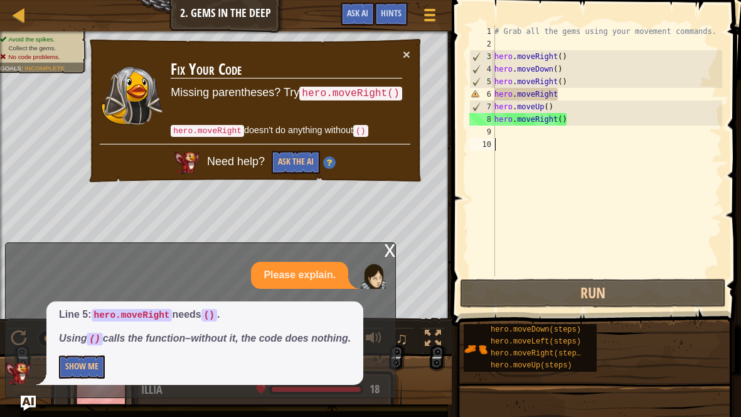
click at [559, 143] on div "# Grab all the gems using your movement commands. hero . moveRight ( ) hero . m…" at bounding box center [607, 163] width 230 height 276
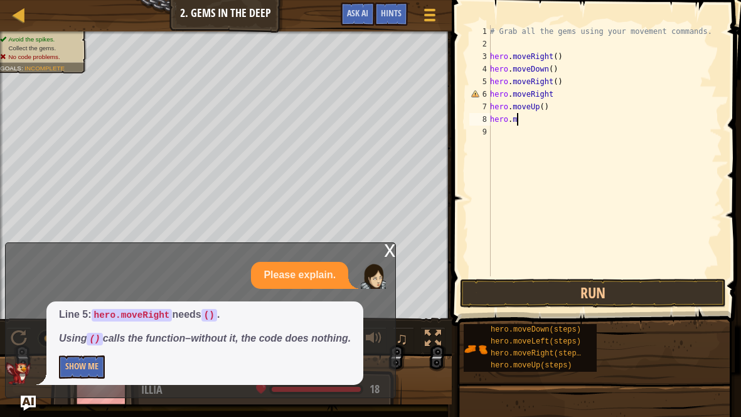
type textarea "h"
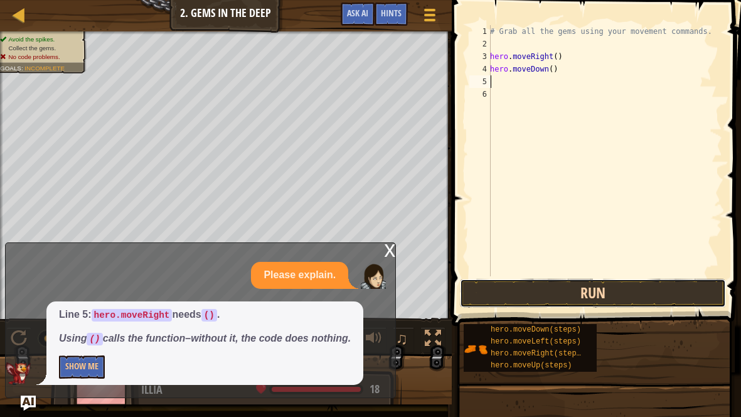
click at [647, 299] on button "Run" at bounding box center [593, 293] width 266 height 29
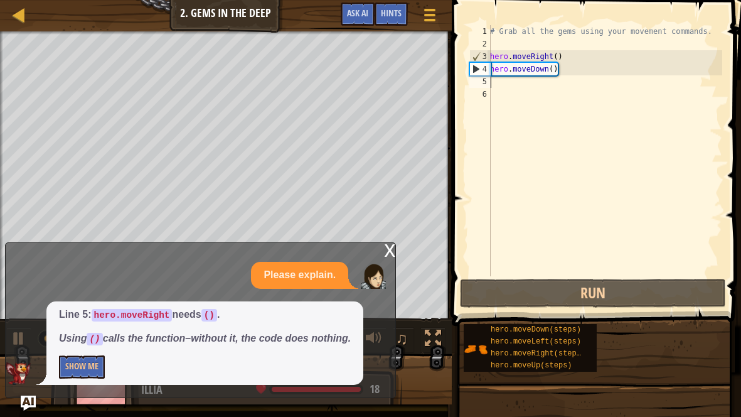
click at [564, 67] on div "# Grab all the gems using your movement commands. hero . moveRight ( ) hero . m…" at bounding box center [605, 163] width 235 height 276
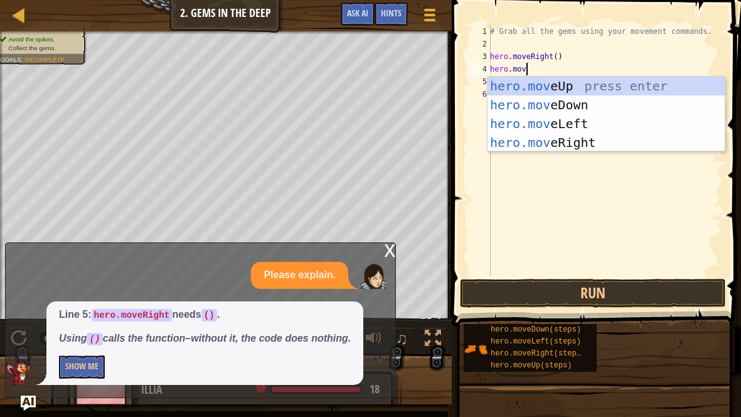
scroll to position [6, 3]
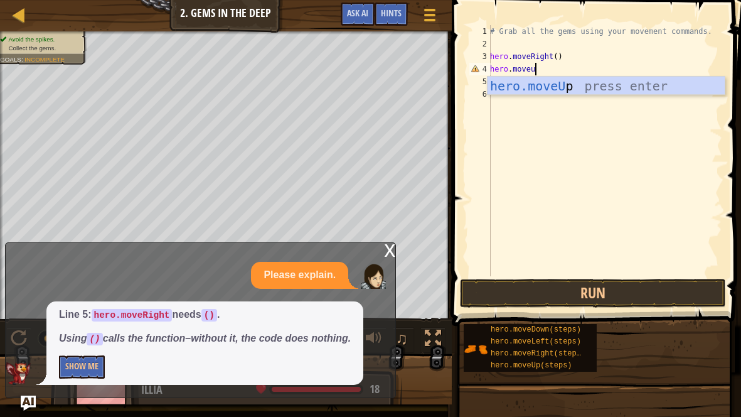
type textarea "hero.moveup"
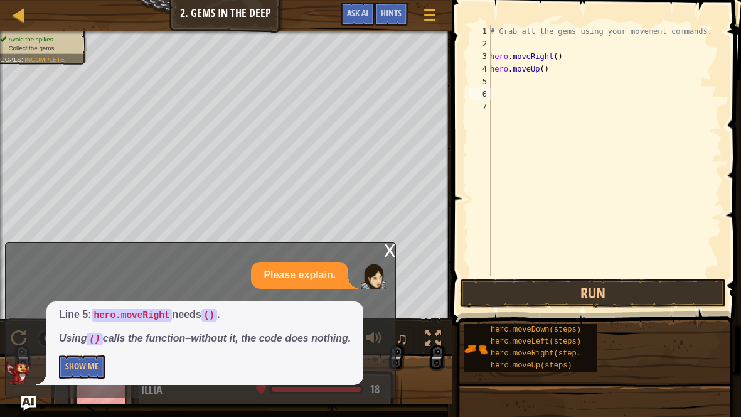
click at [568, 89] on div "# Grab all the gems using your movement commands. hero . moveRight ( ) hero . m…" at bounding box center [605, 163] width 235 height 276
click at [569, 99] on div "# Grab all the gems using your movement commands. hero . moveRight ( ) hero . m…" at bounding box center [605, 163] width 235 height 276
click at [568, 108] on div "# Grab all the gems using your movement commands. hero . moveRight ( ) hero . m…" at bounding box center [605, 163] width 235 height 276
type textarea "hero.moveUp()"
click at [542, 97] on div "# Grab all the gems using your movement commands. hero . moveRight ( ) hero . m…" at bounding box center [605, 163] width 235 height 276
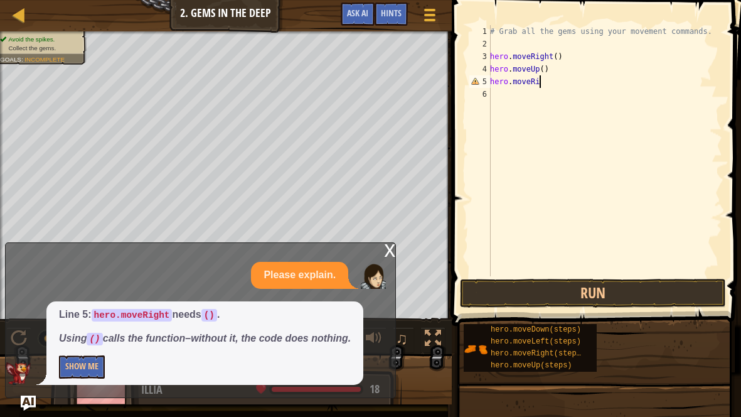
scroll to position [6, 3]
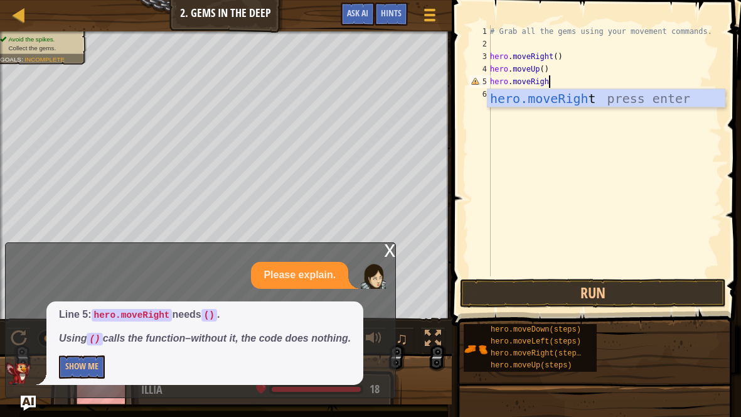
type textarea "hero.moveRight"
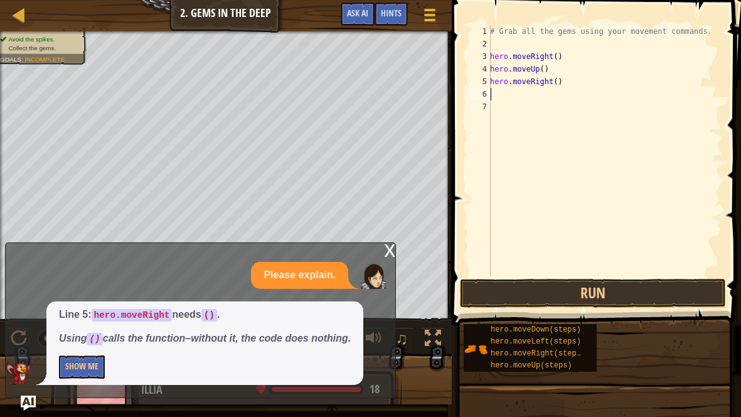
scroll to position [6, 0]
click at [556, 296] on button "Run" at bounding box center [593, 293] width 266 height 29
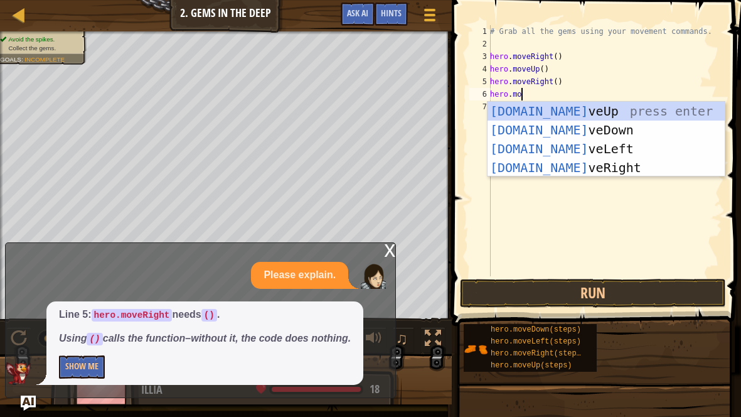
scroll to position [6, 3]
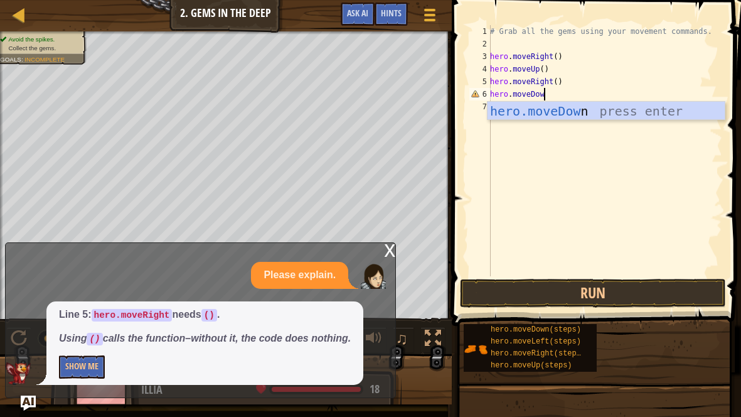
type textarea "hero.moveDown"
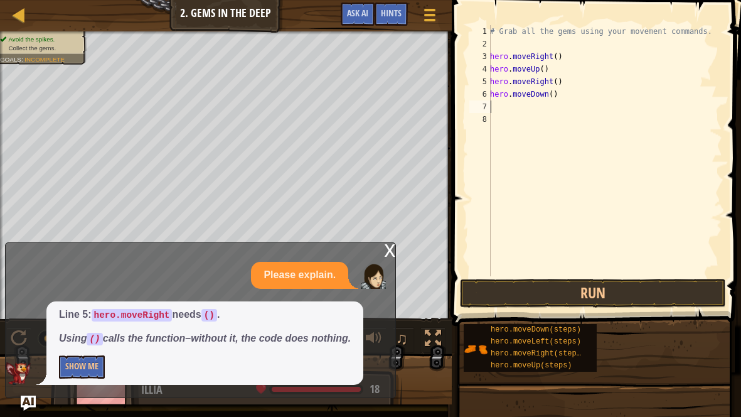
scroll to position [6, 0]
click at [554, 282] on button "Run" at bounding box center [593, 293] width 266 height 29
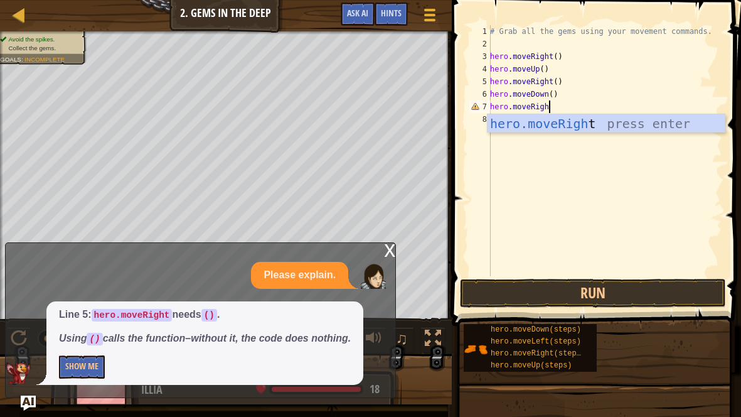
scroll to position [6, 4]
type textarea "hero.moveRight"
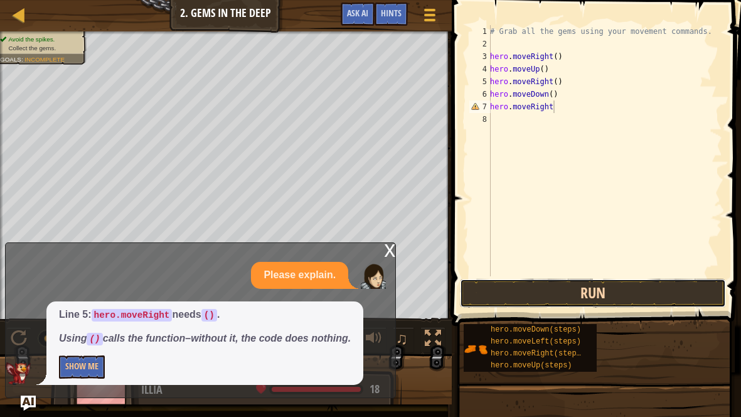
click at [557, 279] on button "Run" at bounding box center [593, 293] width 266 height 29
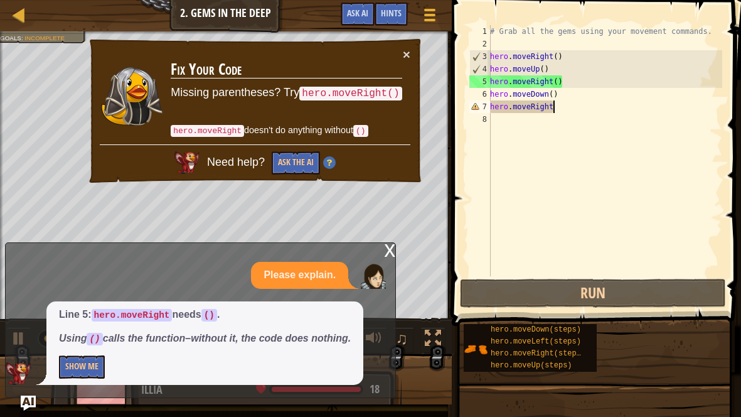
click at [572, 117] on div "# Grab all the gems using your movement commands. hero . moveRight ( ) hero . m…" at bounding box center [605, 163] width 235 height 276
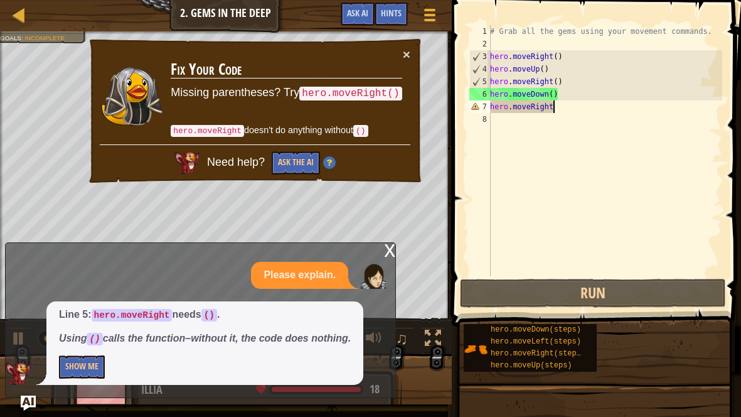
click at [566, 112] on div "# Grab all the gems using your movement commands. hero . moveRight ( ) hero . m…" at bounding box center [605, 163] width 235 height 276
type textarea "hero.moveRight"
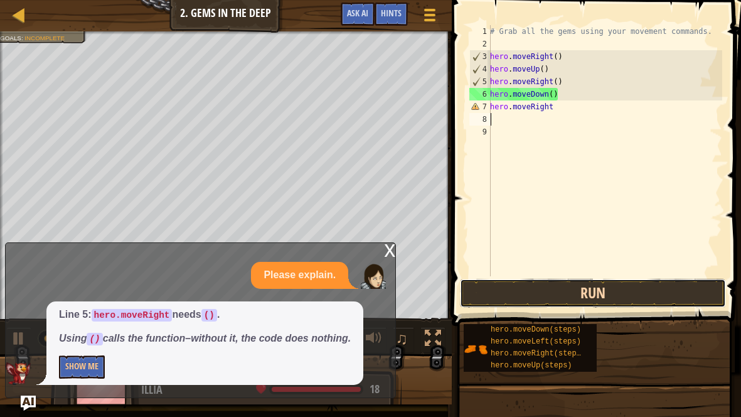
click at [567, 292] on button "Run" at bounding box center [593, 293] width 266 height 29
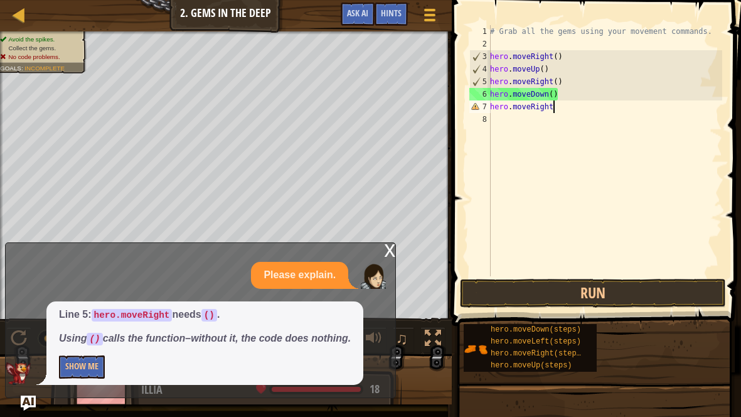
scroll to position [6, 4]
type textarea "hero.moveRight()"
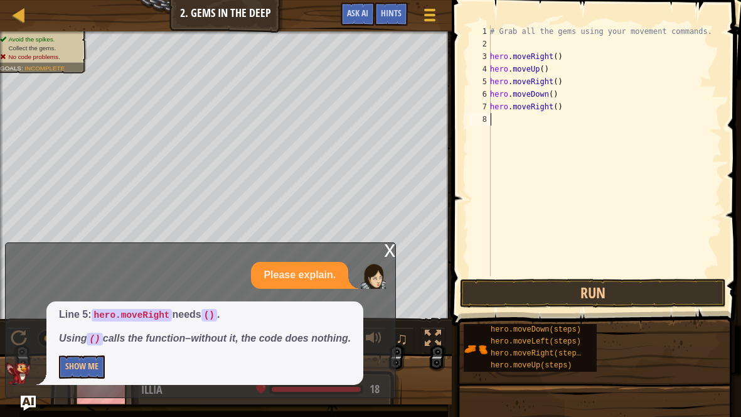
click at [552, 126] on div "# Grab all the gems using your movement commands. hero . moveRight ( ) hero . m…" at bounding box center [605, 163] width 235 height 276
click at [572, 304] on button "Run" at bounding box center [593, 293] width 266 height 29
click at [571, 303] on button "Run" at bounding box center [593, 293] width 266 height 29
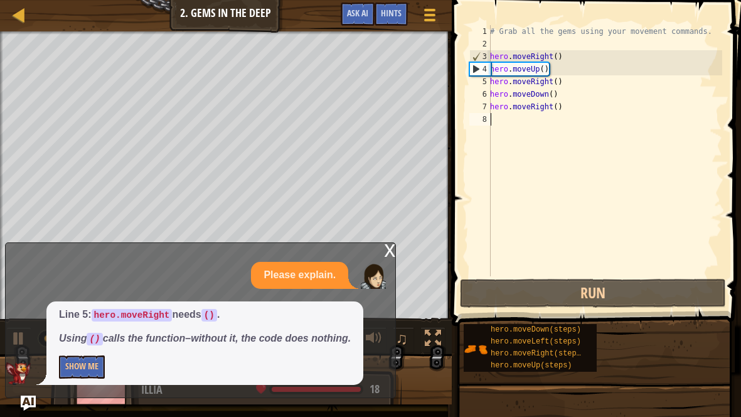
click at [549, 131] on div "# Grab all the gems using your movement commands. hero . moveRight ( ) hero . m…" at bounding box center [605, 163] width 235 height 276
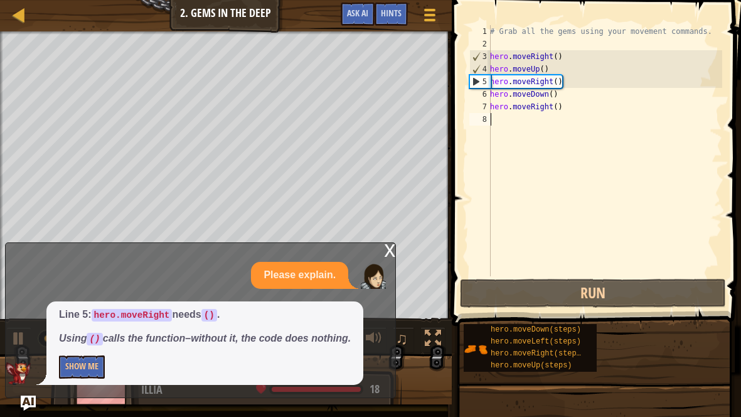
click at [552, 107] on div "# Grab all the gems using your movement commands. hero . moveRight ( ) hero . m…" at bounding box center [605, 163] width 235 height 276
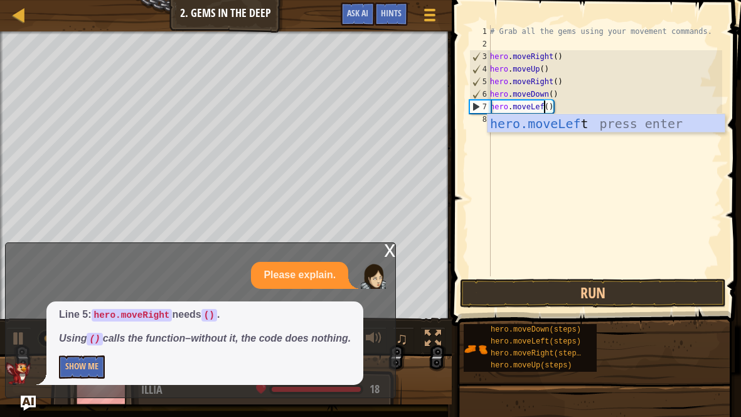
scroll to position [6, 4]
type textarea "hero.moveLeft()"
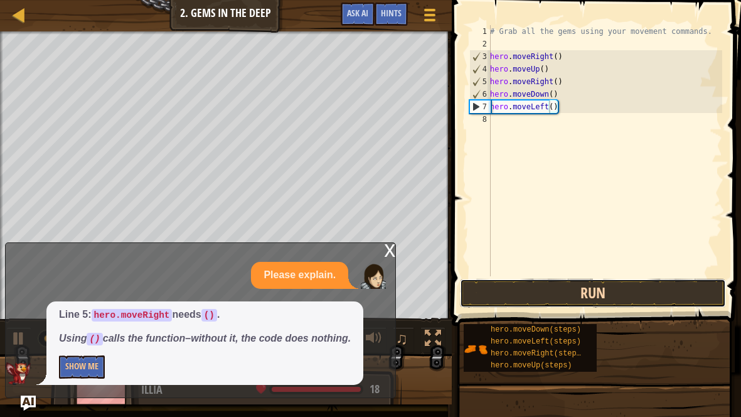
click at [562, 298] on button "Run" at bounding box center [593, 293] width 266 height 29
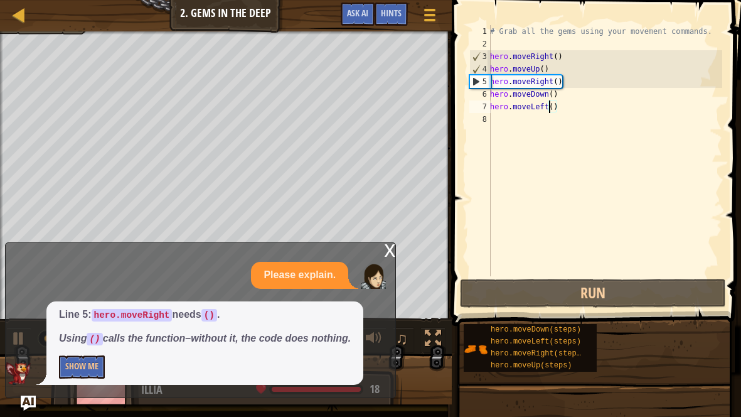
click at [507, 121] on div "# Grab all the gems using your movement commands. hero . moveRight ( ) hero . m…" at bounding box center [605, 163] width 235 height 276
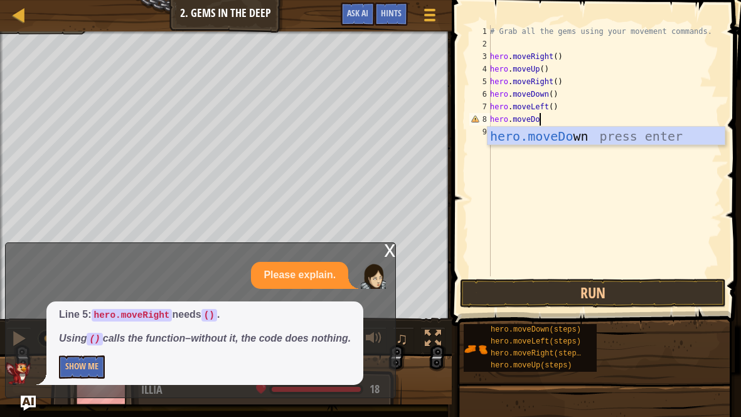
scroll to position [6, 3]
type textarea "hero.moveDown"
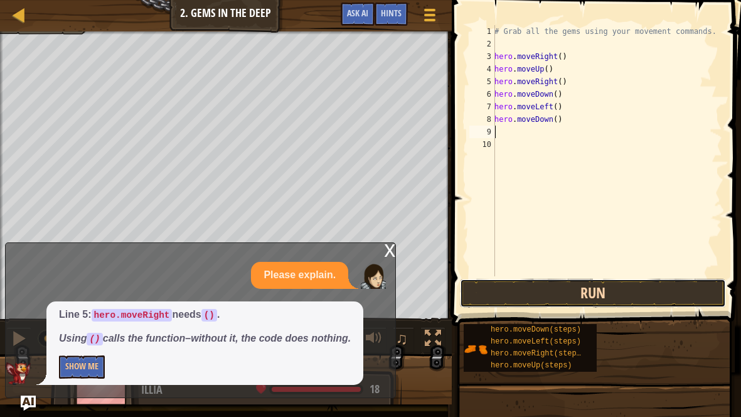
click at [571, 286] on button "Run" at bounding box center [593, 293] width 266 height 29
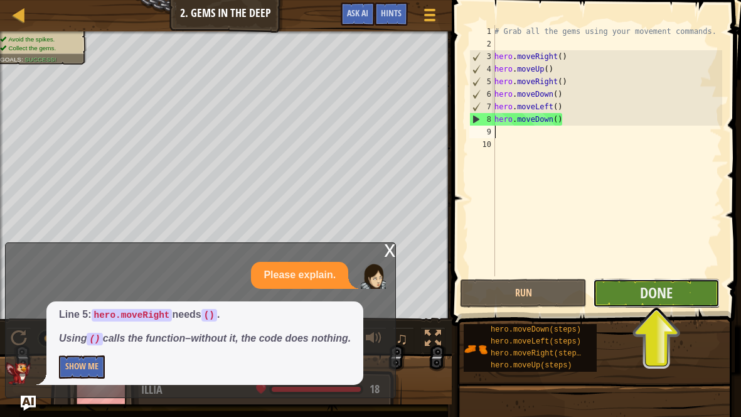
click at [608, 294] on button "Done" at bounding box center [656, 293] width 127 height 29
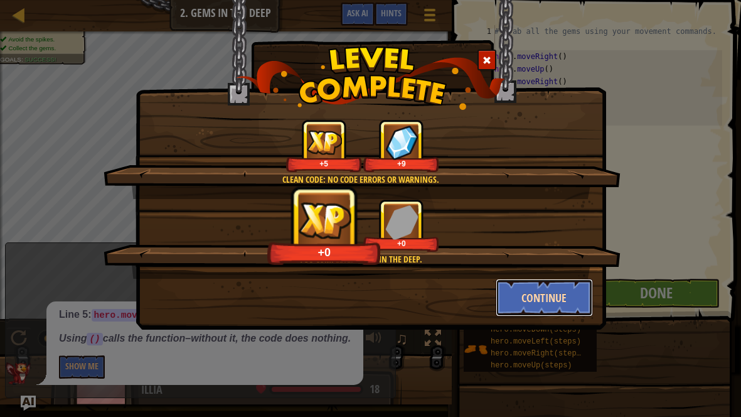
click at [538, 281] on button "Continue" at bounding box center [544, 298] width 97 height 38
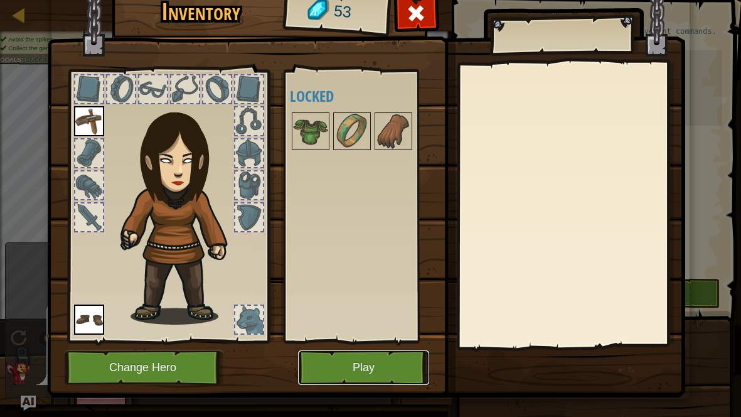
click at [388, 364] on button "Play" at bounding box center [363, 367] width 131 height 35
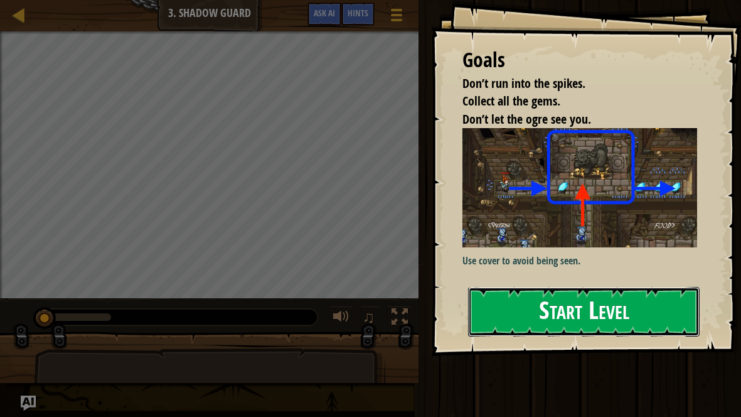
click at [514, 301] on button "Start Level" at bounding box center [584, 312] width 232 height 50
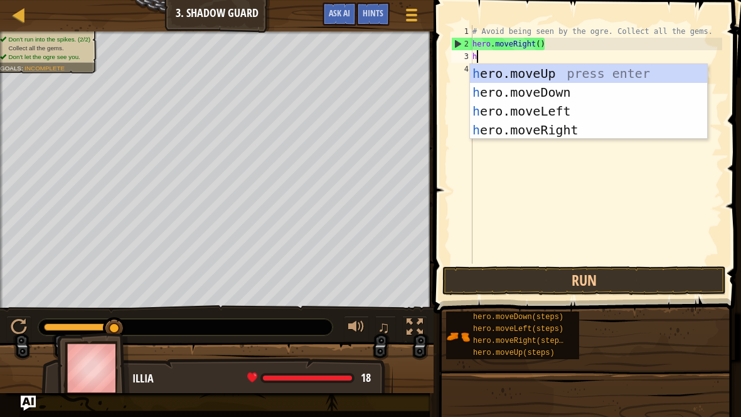
scroll to position [5, 0]
type textarea "hero"
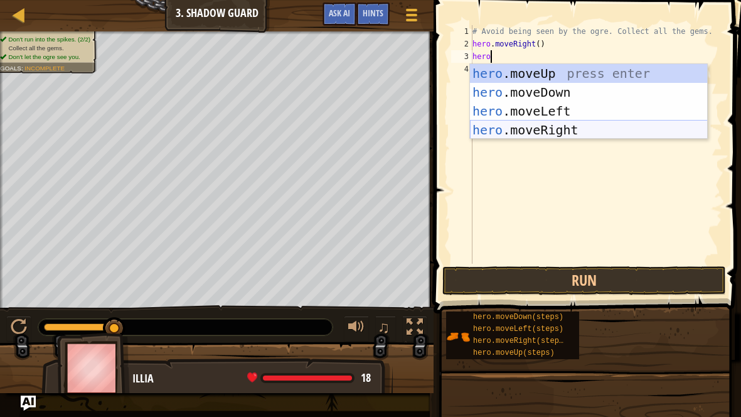
click at [553, 127] on div "hero .moveUp press enter hero .moveDown press enter hero .moveLeft press enter …" at bounding box center [589, 120] width 238 height 113
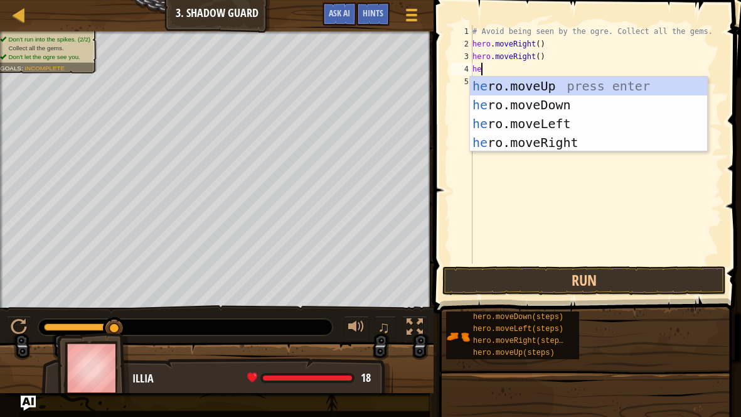
scroll to position [6, 0]
type textarea "hero."
click at [567, 143] on div "hero. moveUp press enter hero. moveDown press enter hero. moveLeft press enter …" at bounding box center [589, 133] width 238 height 113
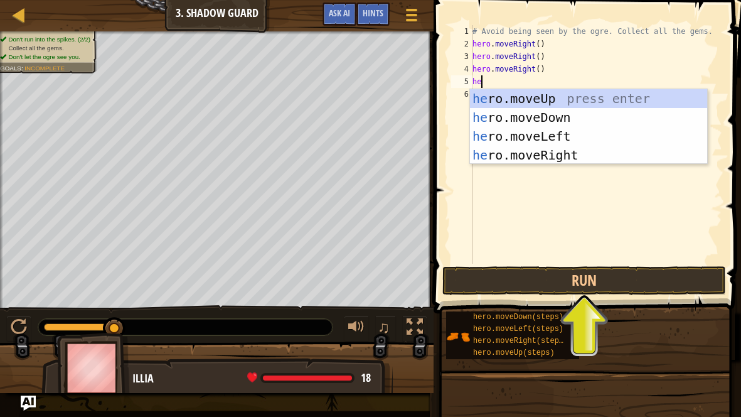
scroll to position [6, 0]
type textarea "hero"
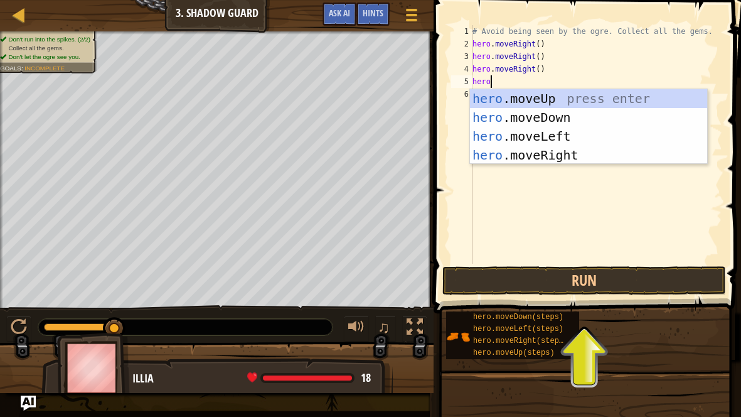
scroll to position [6, 1]
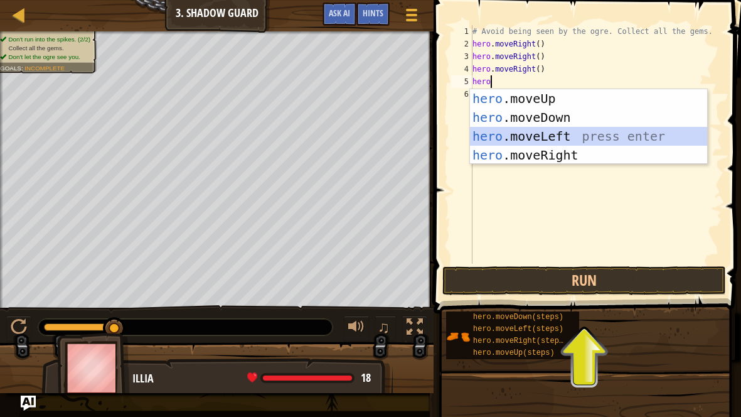
click at [568, 140] on div "hero .moveUp press enter hero .moveDown press enter hero .moveLeft press enter …" at bounding box center [589, 145] width 238 height 113
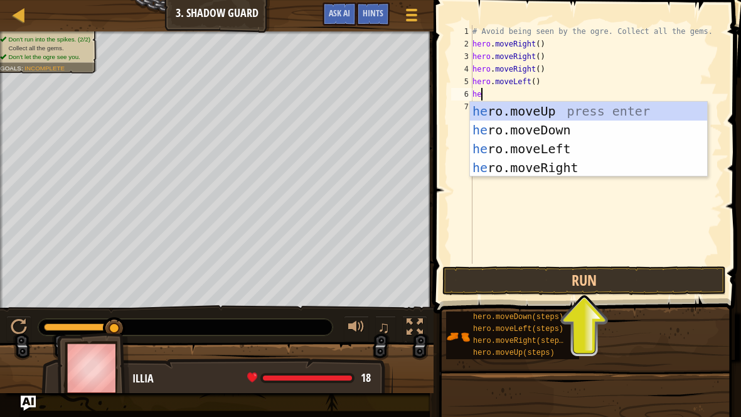
scroll to position [6, 0]
type textarea "hero"
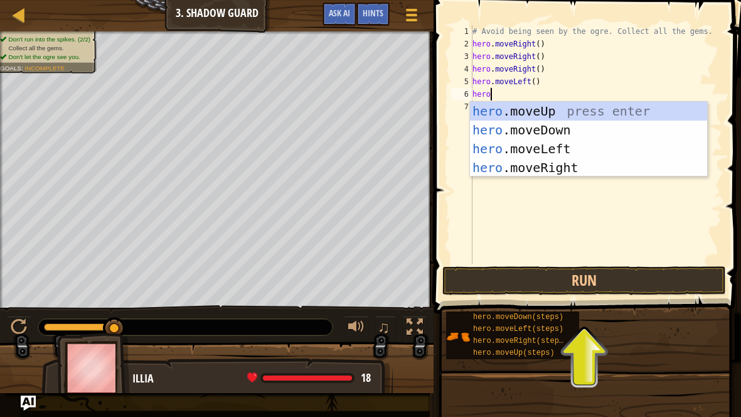
scroll to position [6, 1]
click at [567, 116] on div "hero .moveUp press enter hero .moveDown press enter hero .moveLeft press enter …" at bounding box center [589, 158] width 238 height 113
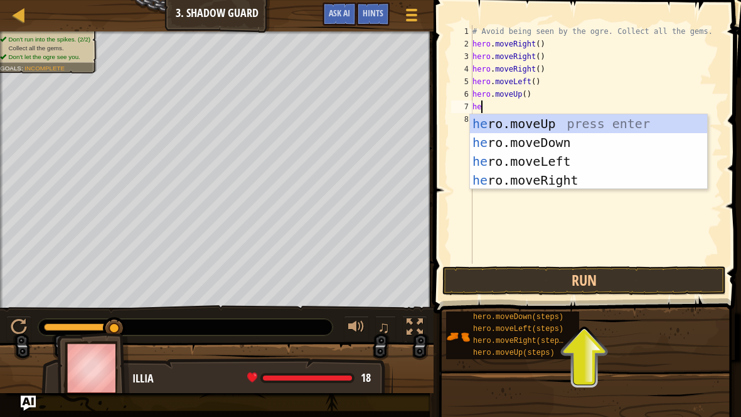
scroll to position [6, 0]
type textarea "hero"
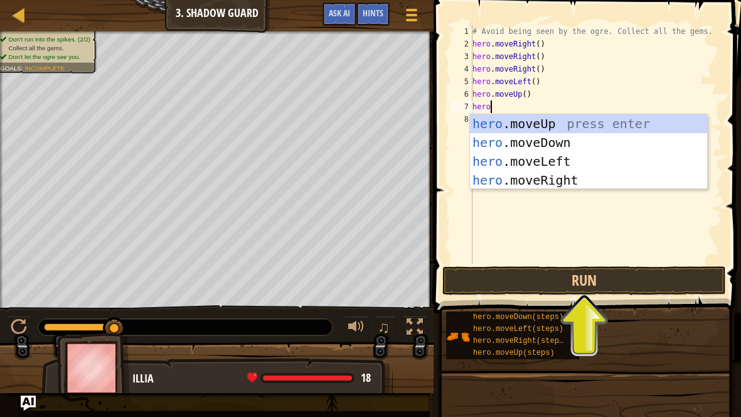
scroll to position [6, 1]
click at [567, 165] on div "hero .moveUp press enter hero .moveDown press enter hero .moveLeft press enter …" at bounding box center [589, 170] width 238 height 113
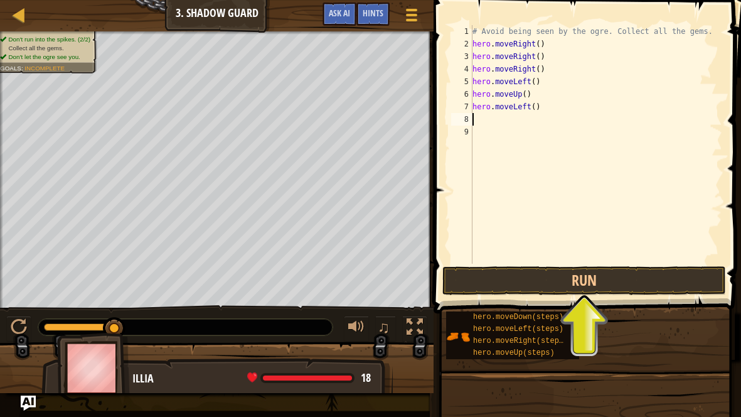
scroll to position [6, 0]
type textarea "h"
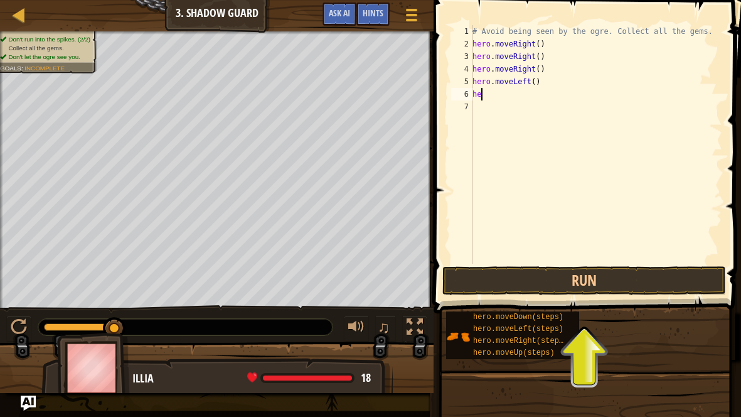
type textarea "h"
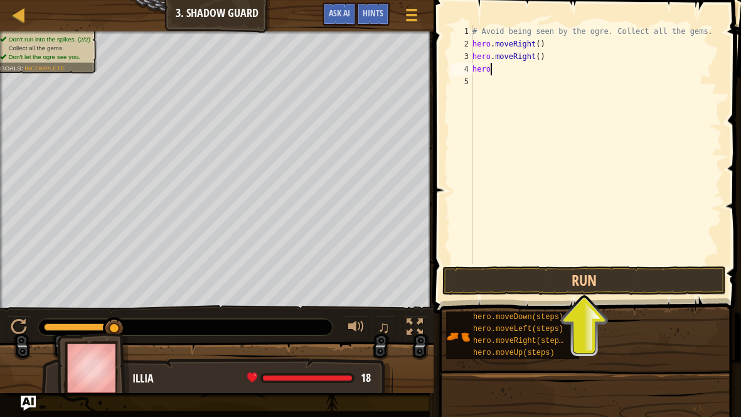
type textarea "h"
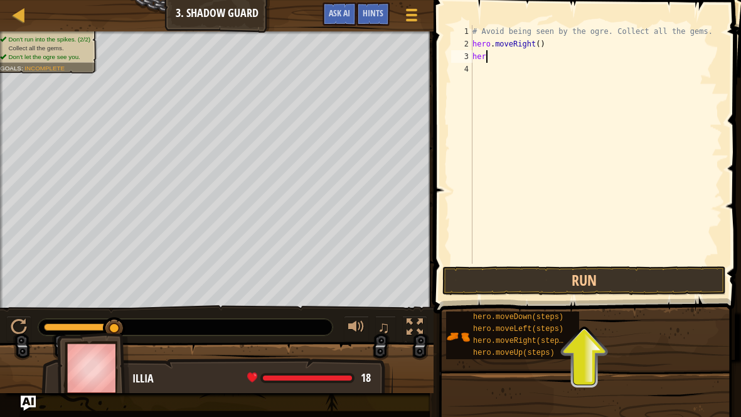
type textarea "h"
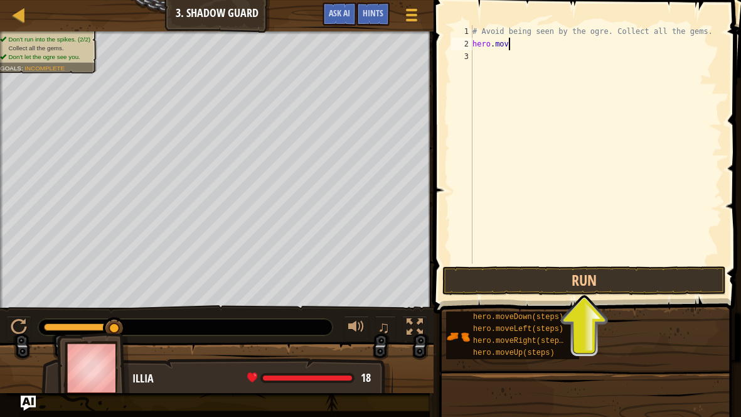
type textarea "hero.m"
click at [536, 114] on div "# Avoid being seen by the ogre. Collect all the gems. hero . mov" at bounding box center [596, 157] width 252 height 264
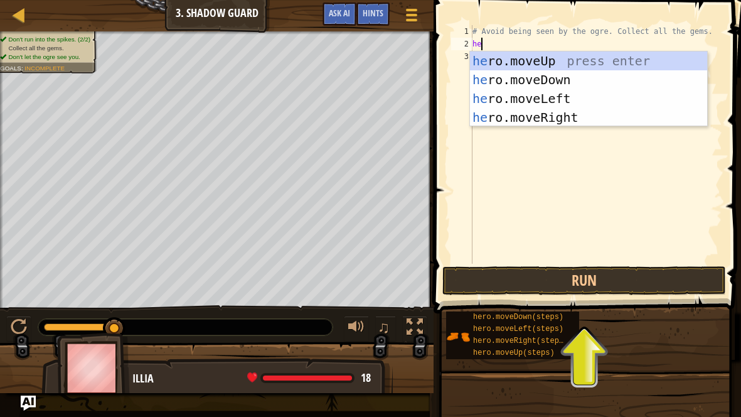
type textarea "h"
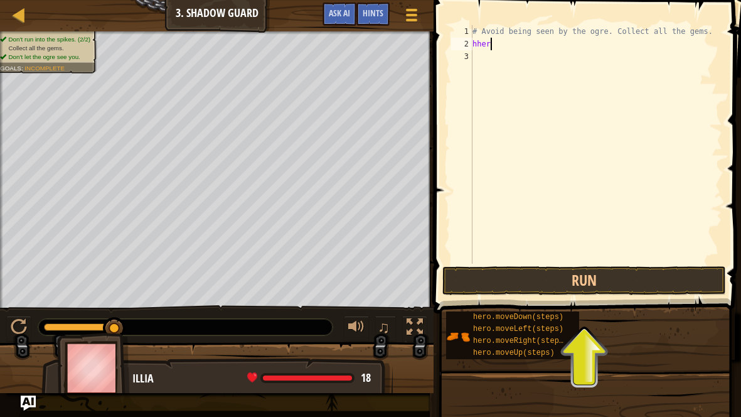
scroll to position [6, 1]
type textarea "h"
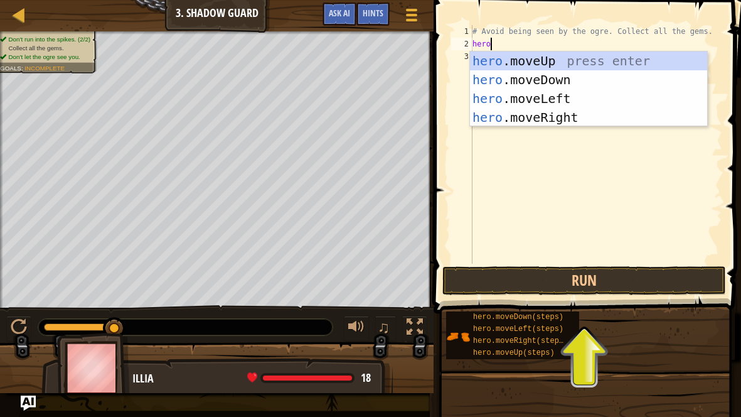
type textarea "hero."
click at [509, 58] on div "hero. moveUp press enter hero. moveDown press enter hero. moveLeft press enter …" at bounding box center [589, 107] width 238 height 113
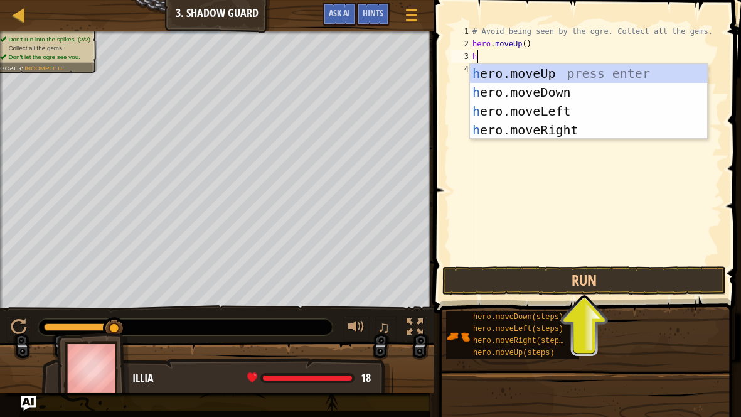
scroll to position [6, 0]
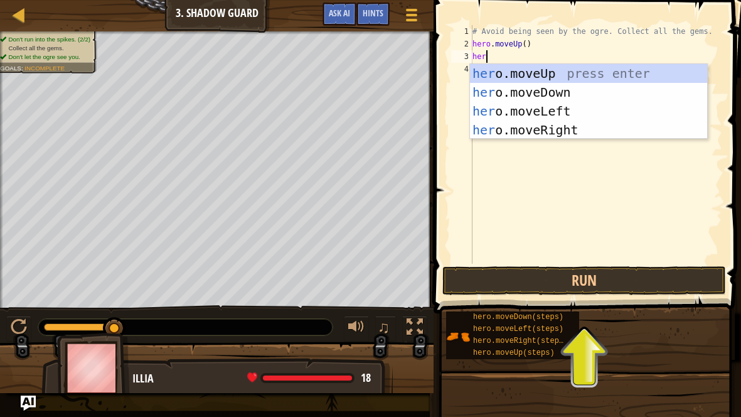
type textarea "hero"
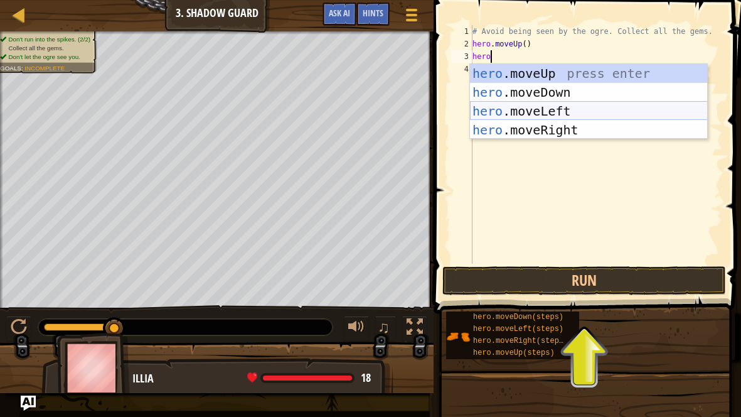
click at [565, 120] on div "hero .moveUp press enter hero .moveDown press enter hero .moveLeft press enter …" at bounding box center [589, 120] width 238 height 113
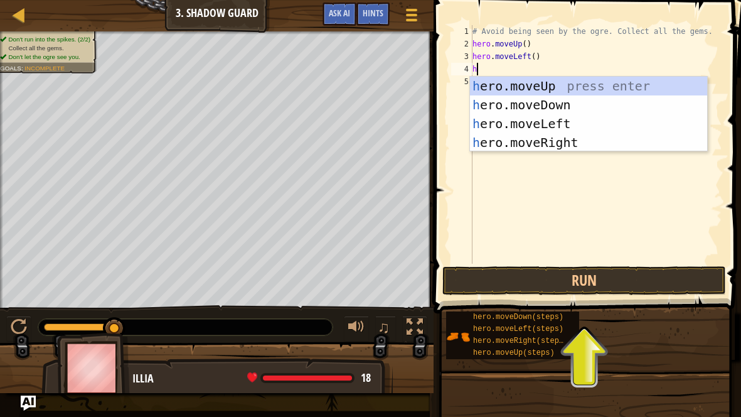
scroll to position [6, 0]
type textarea "hero"
click at [583, 146] on div "hero .moveUp press enter hero .moveDown press enter hero .moveLeft press enter …" at bounding box center [589, 133] width 238 height 113
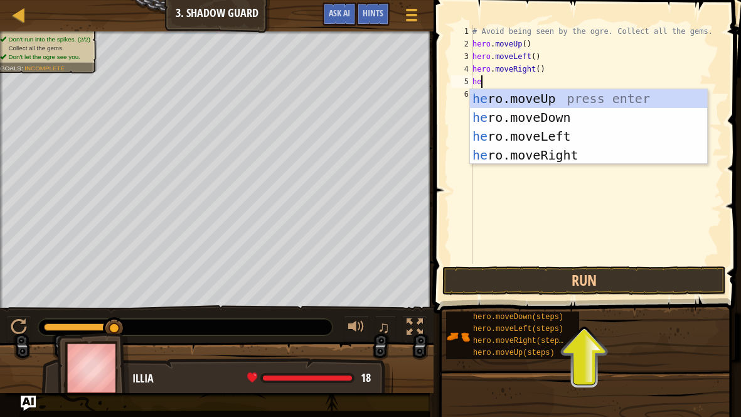
scroll to position [6, 0]
type textarea "hero"
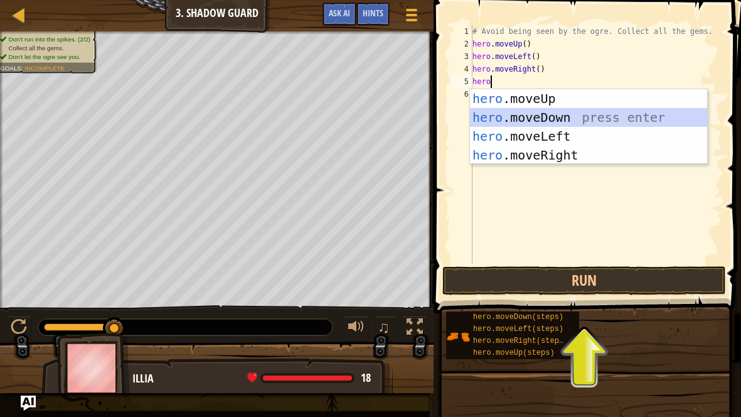
click at [582, 118] on div "hero .moveUp press enter hero .moveDown press enter hero .moveLeft press enter …" at bounding box center [589, 145] width 238 height 113
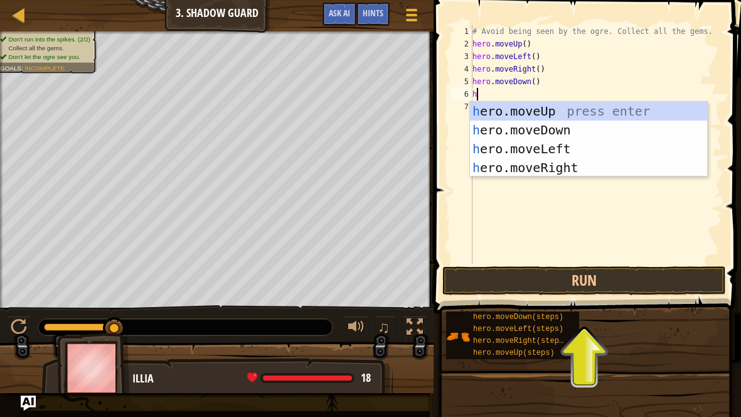
scroll to position [6, 0]
type textarea "hero"
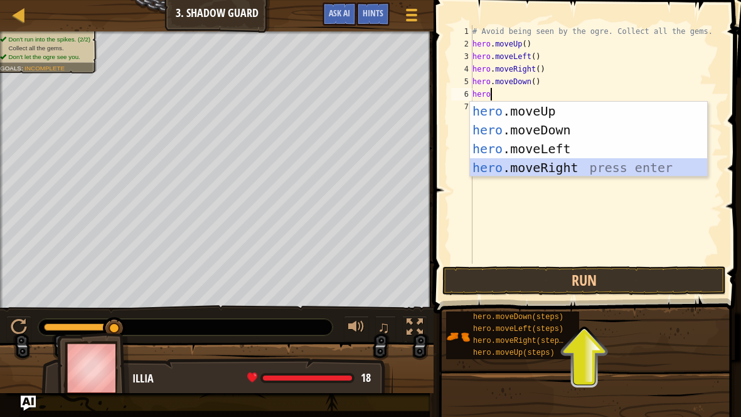
click at [598, 164] on div "hero .moveUp press enter hero .moveDown press enter hero .moveLeft press enter …" at bounding box center [589, 158] width 238 height 113
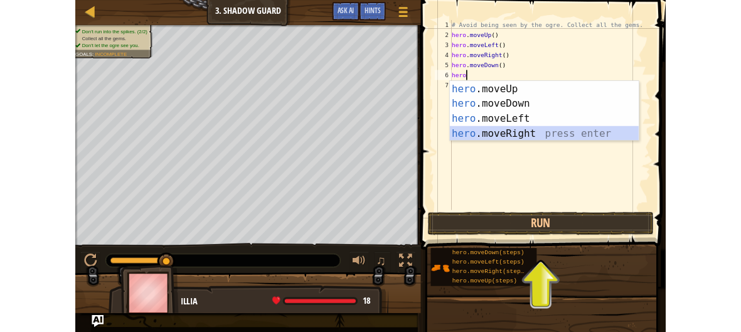
scroll to position [6, 0]
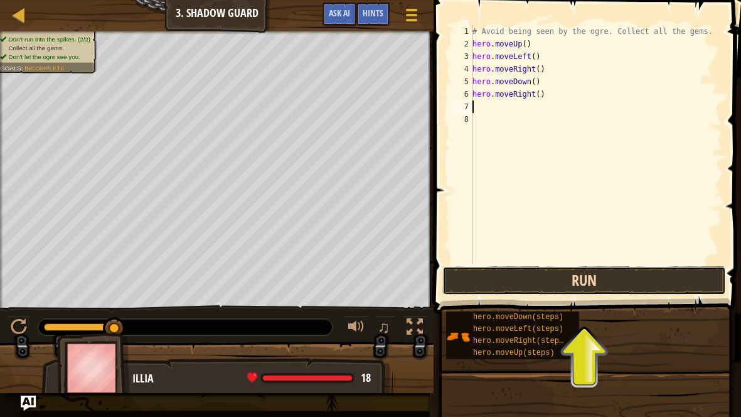
click at [534, 274] on button "Run" at bounding box center [585, 280] width 284 height 29
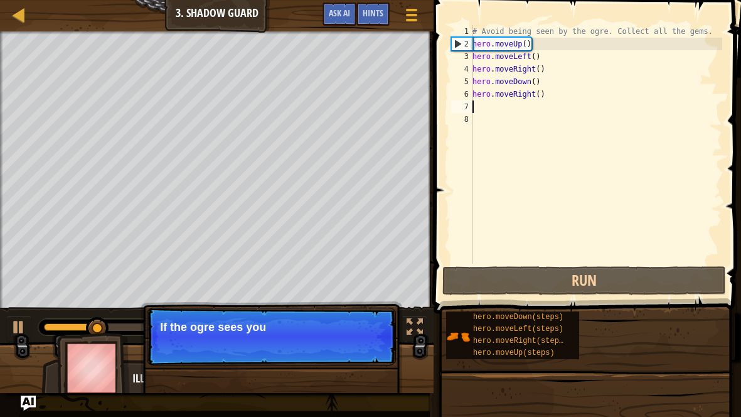
click at [538, 42] on div "# Avoid being seen by the ogre. Collect all the gems. hero . moveUp ( ) hero . …" at bounding box center [596, 157] width 252 height 264
type textarea "hero.moveUp()"
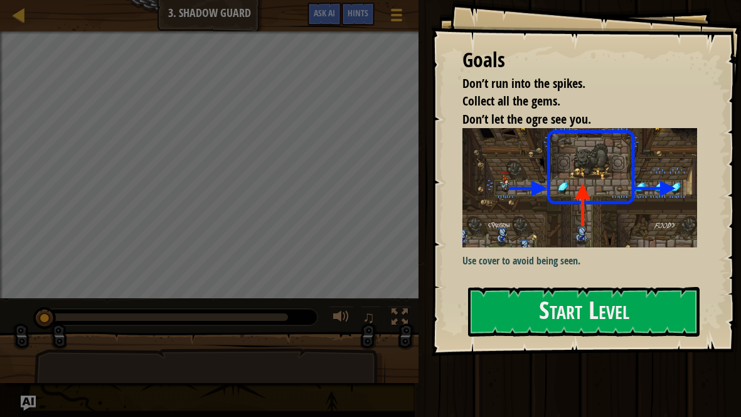
click at [568, 349] on div at bounding box center [584, 363] width 232 height 28
